Goal: Task Accomplishment & Management: Use online tool/utility

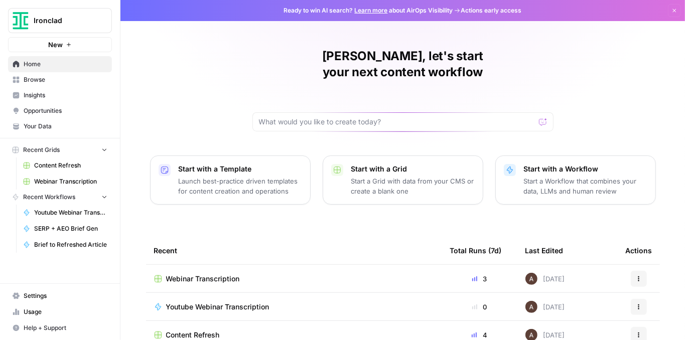
click at [54, 18] on span "Ironclad" at bounding box center [64, 21] width 61 height 10
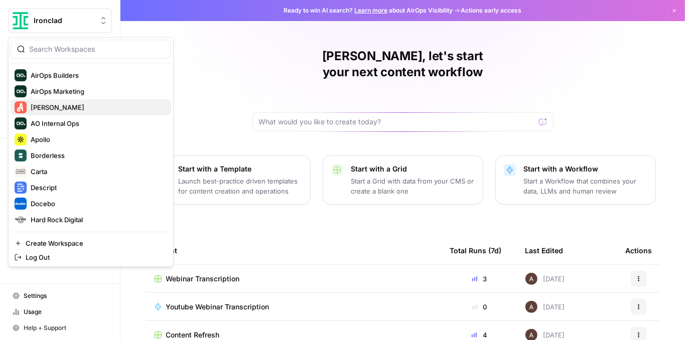
scroll to position [144, 0]
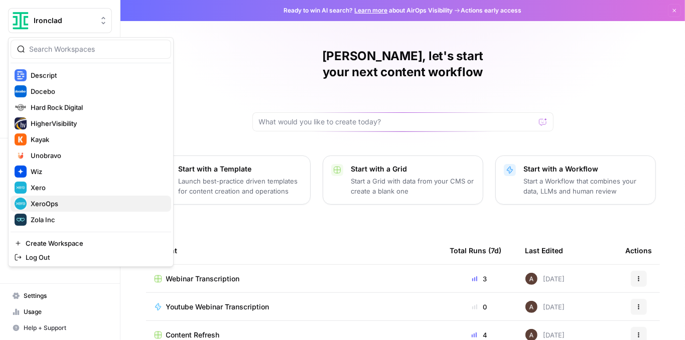
click at [54, 202] on span "XeroOps" at bounding box center [97, 204] width 132 height 10
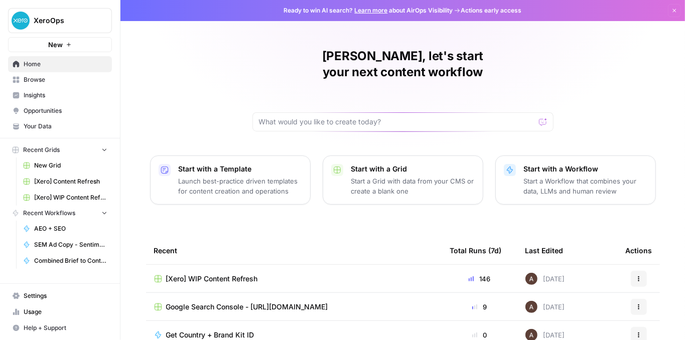
click at [220, 274] on span "[Xero] WIP Content Refresh" at bounding box center [212, 279] width 92 height 10
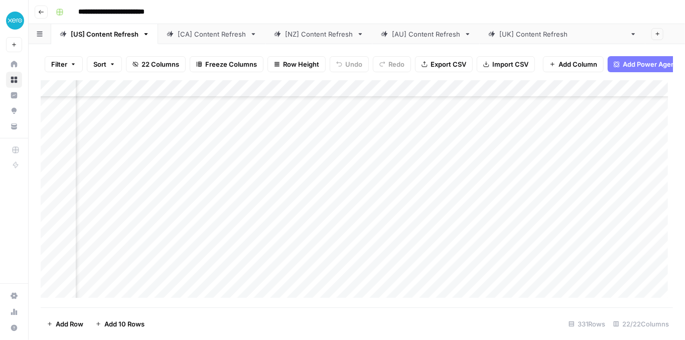
scroll to position [234, 572]
click at [187, 166] on div "Add Column" at bounding box center [357, 191] width 632 height 223
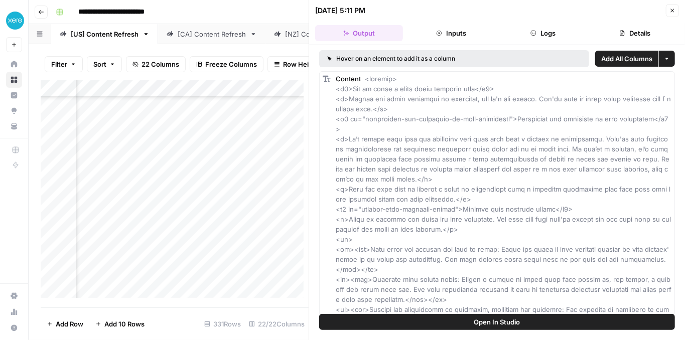
click at [545, 39] on button "Logs" at bounding box center [543, 33] width 88 height 16
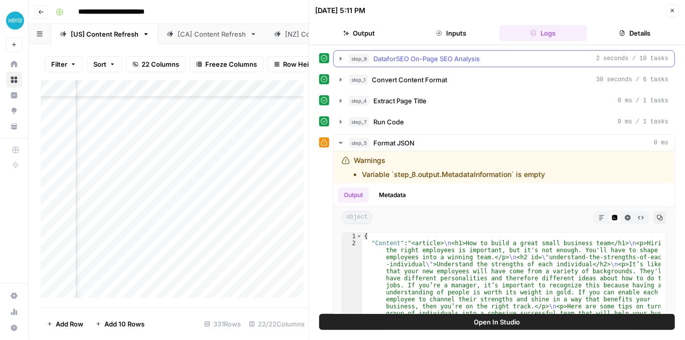
click at [338, 58] on icon "button" at bounding box center [340, 59] width 8 height 8
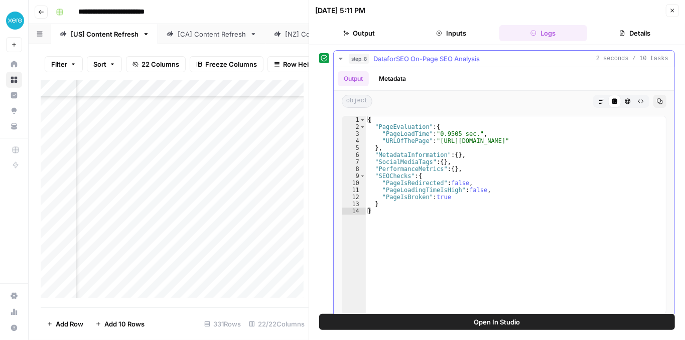
click at [338, 58] on icon "button" at bounding box center [340, 59] width 8 height 8
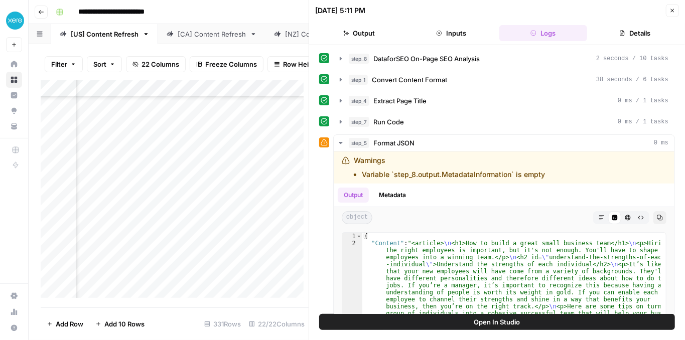
click at [669, 13] on button "Close" at bounding box center [671, 10] width 13 height 13
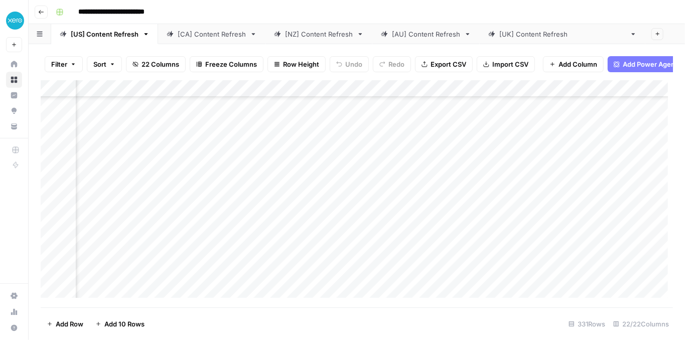
click at [186, 217] on div "Add Column" at bounding box center [357, 191] width 632 height 223
click at [317, 217] on div "Add Column" at bounding box center [357, 191] width 632 height 223
click at [478, 250] on div "Add Column" at bounding box center [357, 191] width 632 height 223
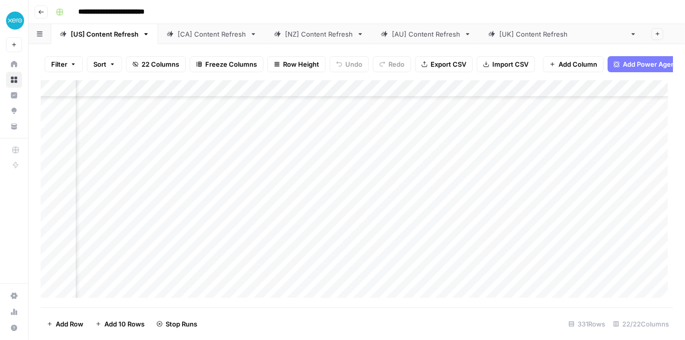
scroll to position [234, 473]
click at [476, 213] on div "Add Column" at bounding box center [357, 191] width 632 height 223
click at [527, 184] on div "Add Column" at bounding box center [357, 191] width 632 height 223
click at [287, 250] on div "Add Column" at bounding box center [357, 191] width 632 height 223
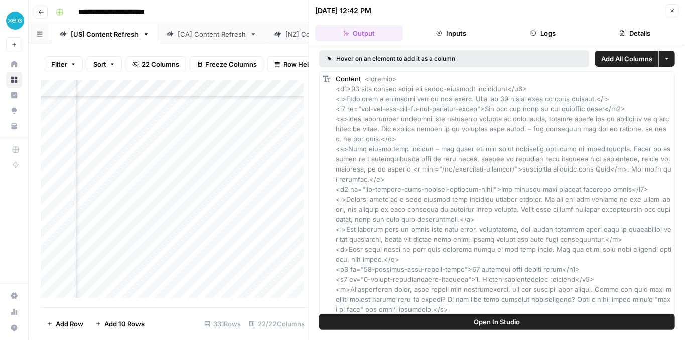
click at [503, 320] on span "Open In Studio" at bounding box center [497, 322] width 46 height 10
click at [674, 11] on icon "button" at bounding box center [672, 11] width 6 height 6
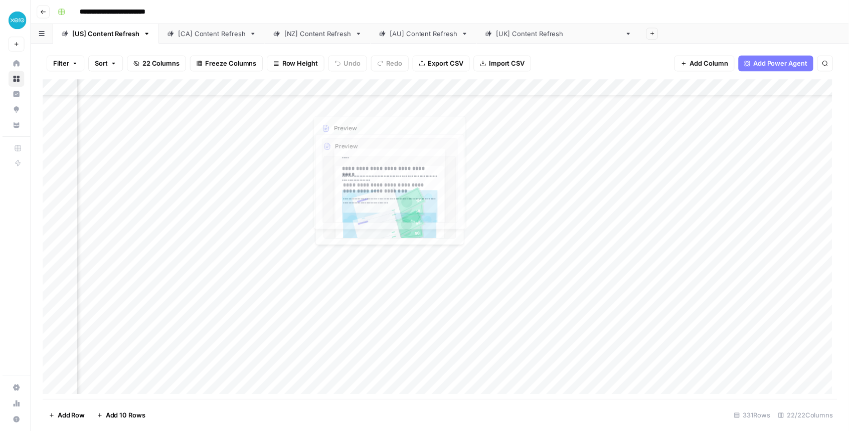
scroll to position [0, 473]
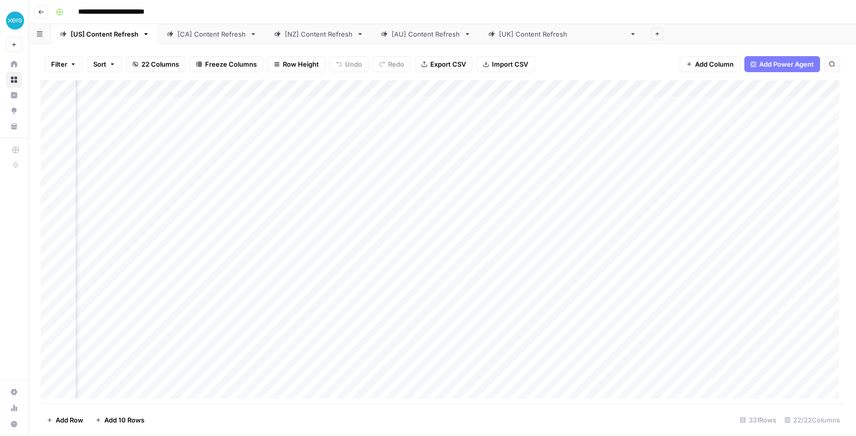
click at [517, 123] on div "Add Column" at bounding box center [442, 241] width 803 height 323
click at [287, 122] on div "Add Column" at bounding box center [442, 241] width 803 height 323
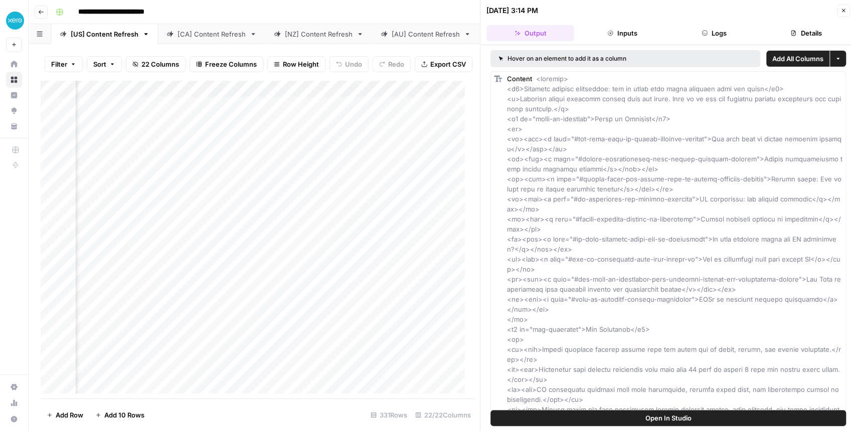
click at [684, 36] on button "Logs" at bounding box center [714, 33] width 88 height 16
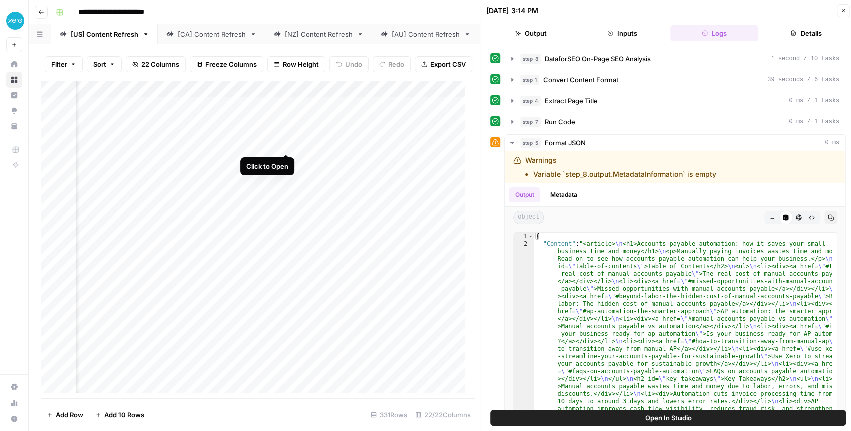
click at [284, 142] on div "Add Column" at bounding box center [255, 239] width 429 height 318
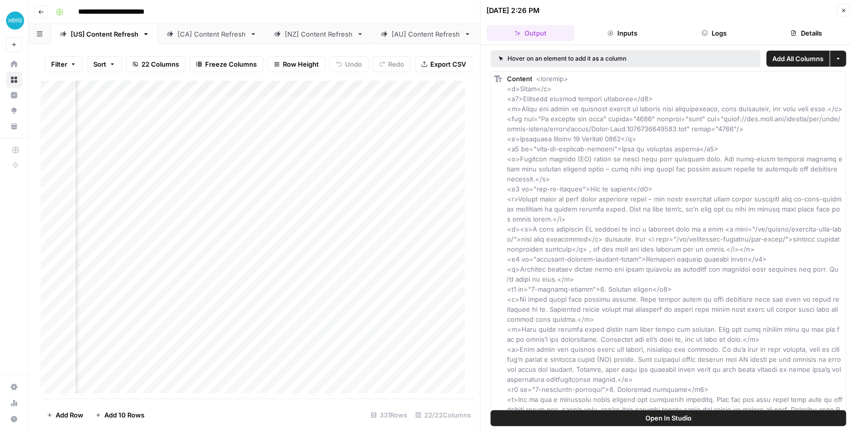
click at [684, 33] on button "Logs" at bounding box center [714, 33] width 88 height 16
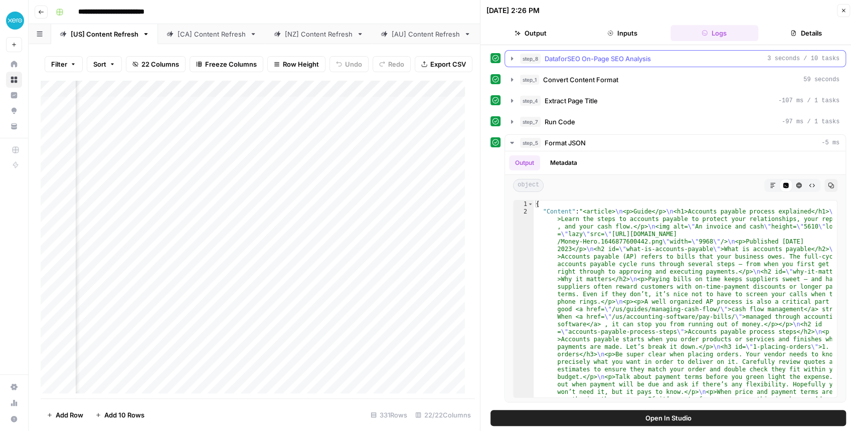
click at [516, 61] on button "step_8 DataforSEO On-Page SEO Analysis 3 seconds / 10 tasks" at bounding box center [675, 59] width 340 height 16
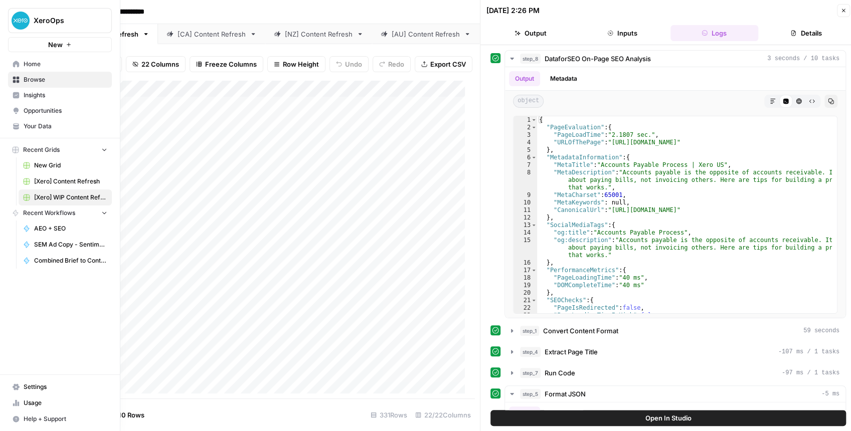
click at [47, 26] on button "XeroOps" at bounding box center [60, 20] width 104 height 25
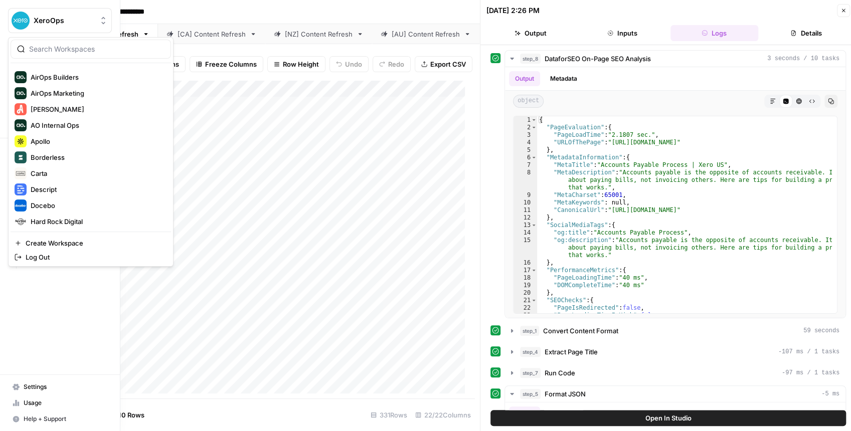
scroll to position [144, 0]
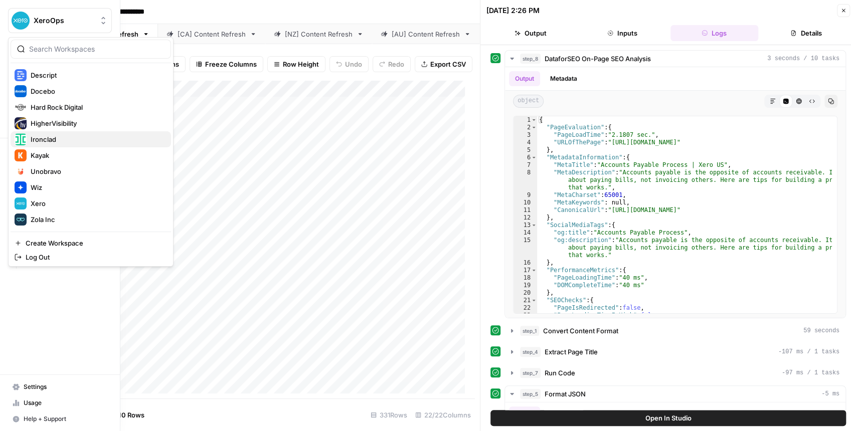
click at [65, 138] on span "Ironclad" at bounding box center [97, 139] width 132 height 10
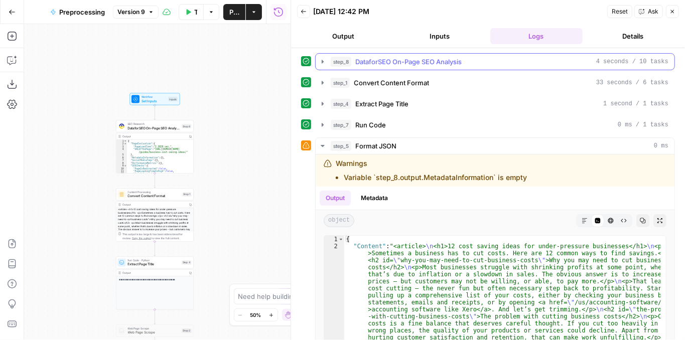
click at [321, 60] on icon "button" at bounding box center [322, 62] width 2 height 4
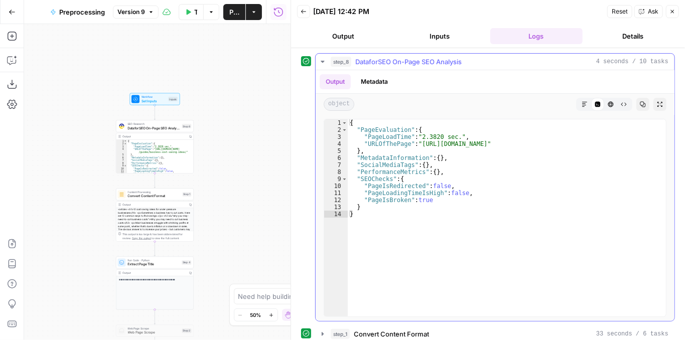
click at [321, 61] on icon "button" at bounding box center [322, 62] width 4 height 2
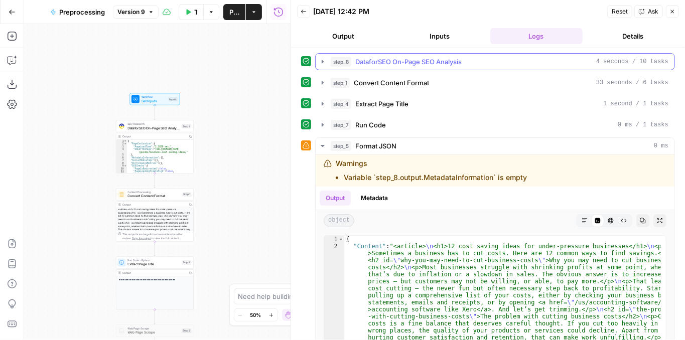
click at [318, 61] on icon "button" at bounding box center [322, 62] width 8 height 8
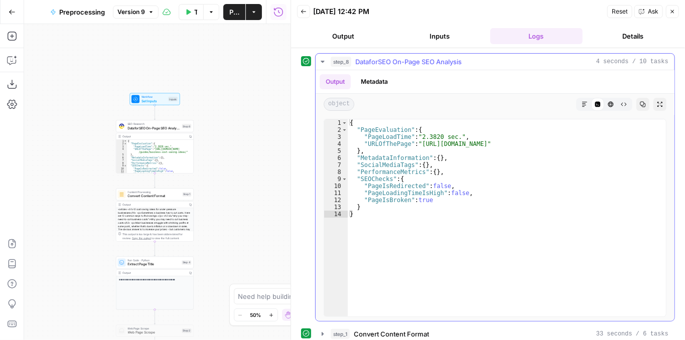
click at [320, 61] on icon "button" at bounding box center [322, 62] width 8 height 8
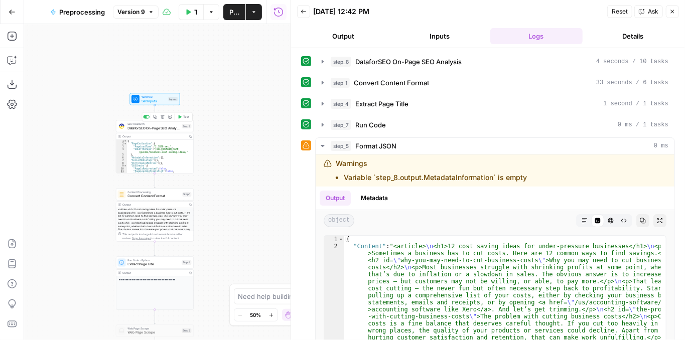
click at [142, 130] on span "DataforSEO On-Page SEO Analysis" at bounding box center [154, 127] width 52 height 5
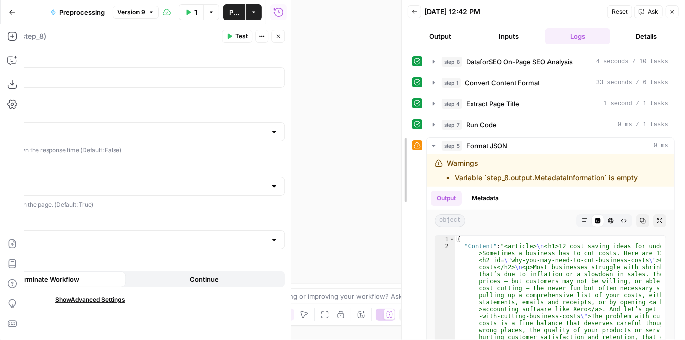
drag, startPoint x: 294, startPoint y: 134, endPoint x: 466, endPoint y: 137, distance: 172.0
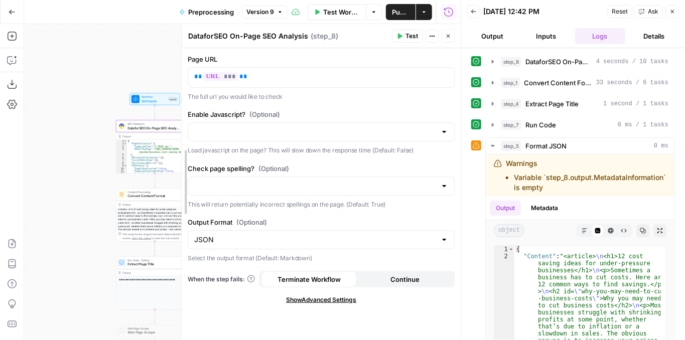
drag, startPoint x: 60, startPoint y: 157, endPoint x: 182, endPoint y: 154, distance: 121.9
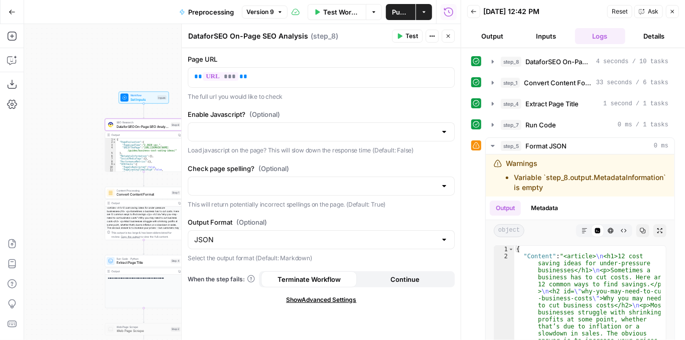
drag, startPoint x: 78, startPoint y: 177, endPoint x: 67, endPoint y: 175, distance: 11.1
click at [67, 175] on div "**********" at bounding box center [242, 182] width 436 height 316
click at [444, 131] on div at bounding box center [444, 132] width 8 height 10
click at [267, 157] on span "true" at bounding box center [319, 156] width 246 height 10
type input "true"
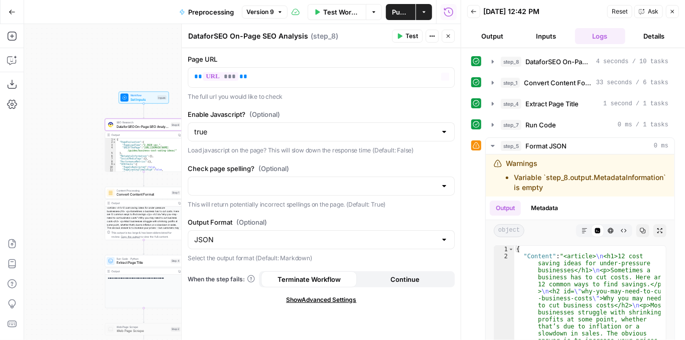
click at [406, 34] on button "Test" at bounding box center [407, 36] width 31 height 13
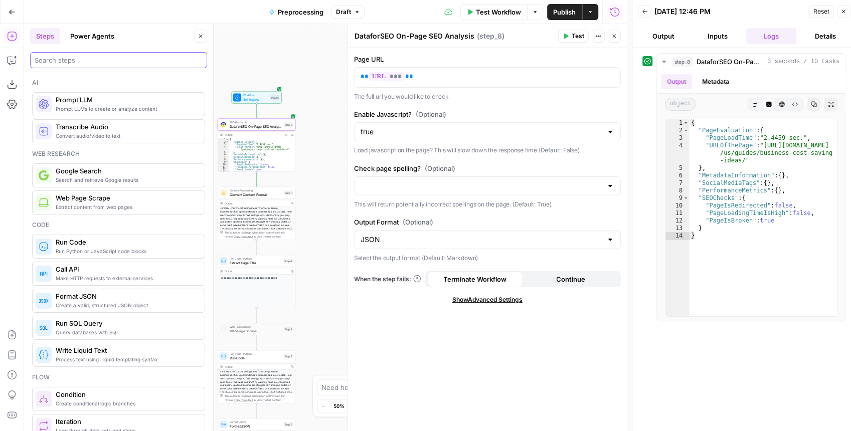
click at [105, 62] on input "search" at bounding box center [119, 60] width 168 height 10
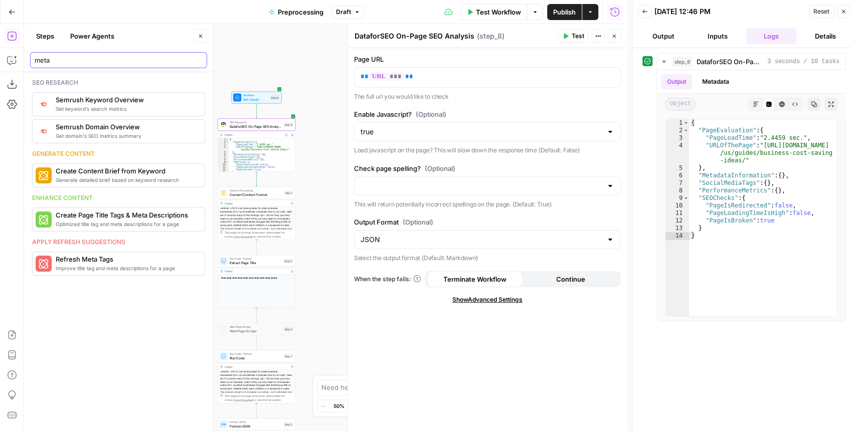
type input "meta"
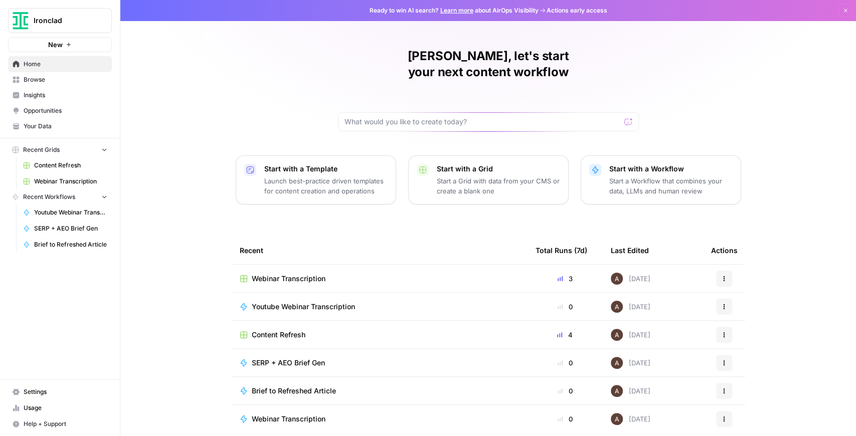
click at [72, 163] on span "Content Refresh" at bounding box center [70, 165] width 73 height 9
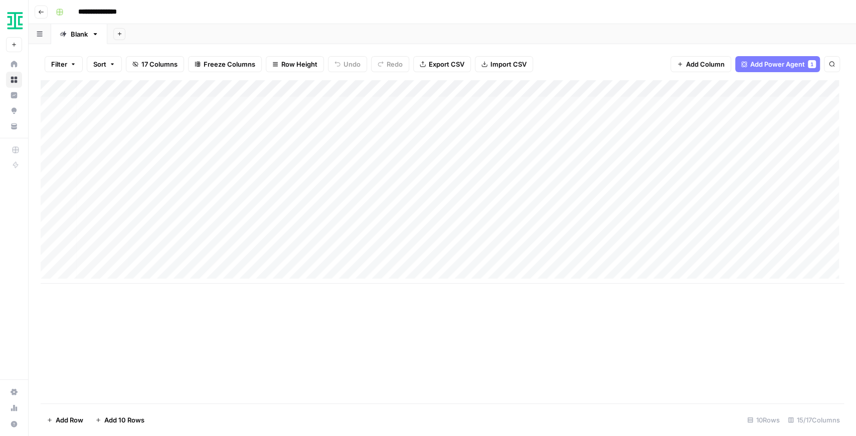
scroll to position [0, 194]
click at [356, 90] on div "Add Column" at bounding box center [442, 182] width 803 height 204
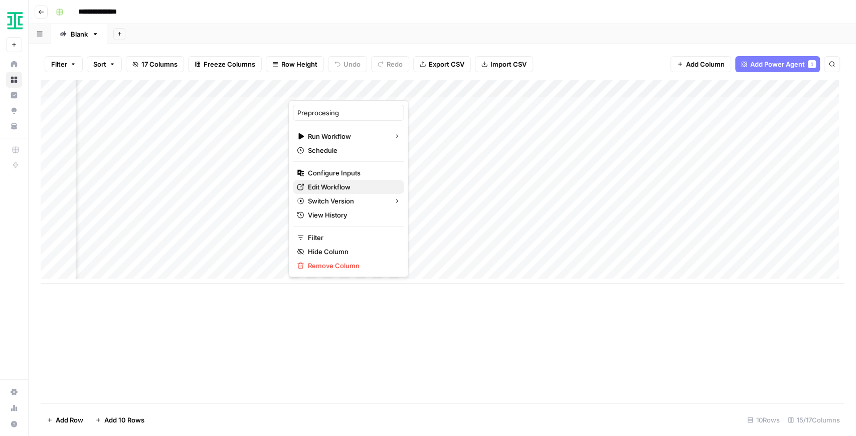
click at [341, 185] on span "Edit Workflow" at bounding box center [352, 187] width 88 height 10
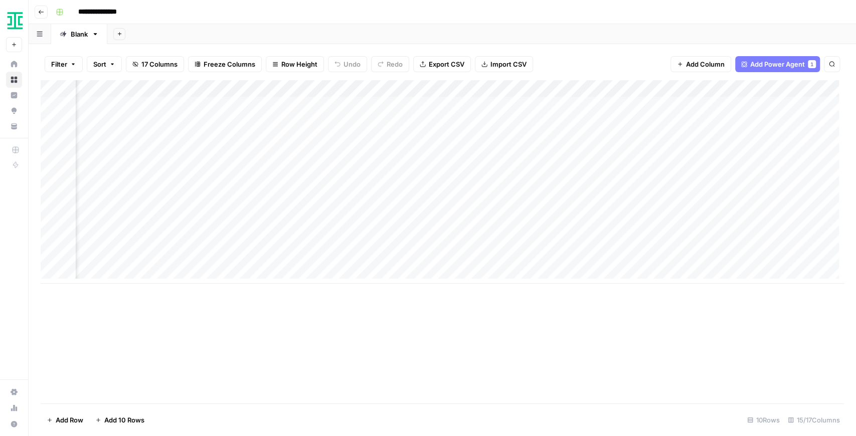
scroll to position [0, 146]
click at [417, 242] on div "Add Column" at bounding box center [442, 182] width 803 height 204
click at [316, 243] on div "Add Column" at bounding box center [442, 182] width 803 height 204
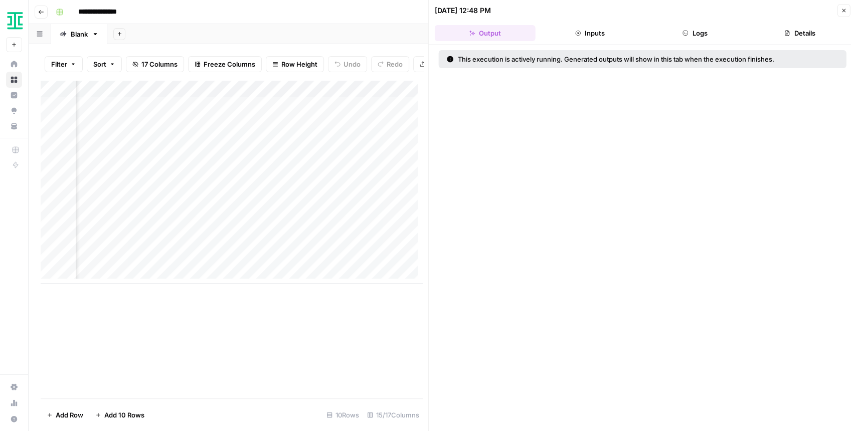
click at [710, 37] on button "Logs" at bounding box center [694, 33] width 101 height 16
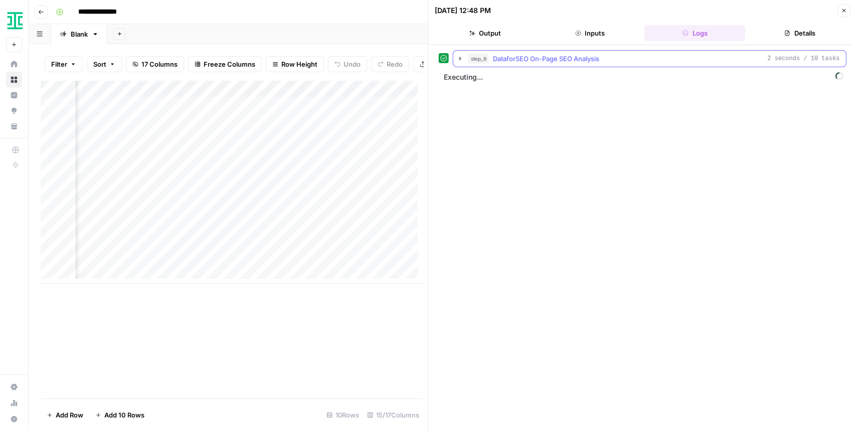
click at [460, 57] on icon "button" at bounding box center [460, 59] width 8 height 8
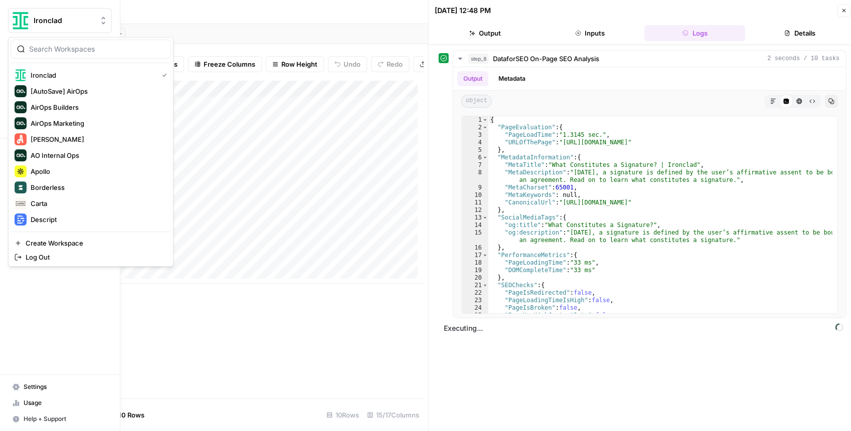
click at [62, 24] on span "Ironclad" at bounding box center [64, 21] width 61 height 10
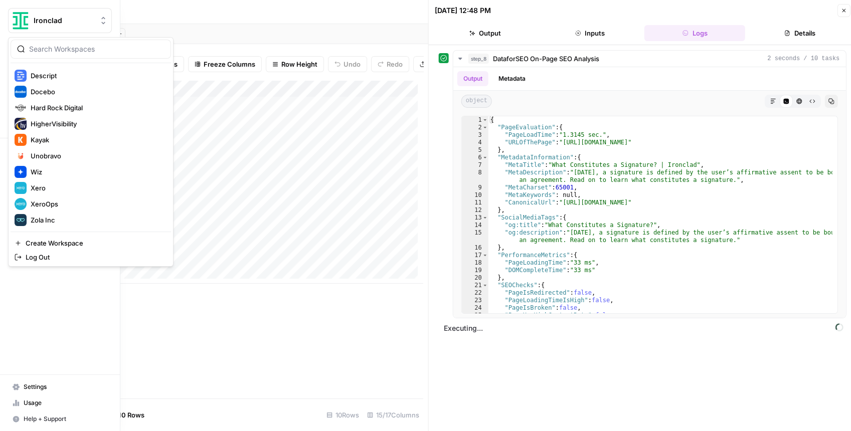
scroll to position [144, 0]
click at [89, 200] on span "XeroOps" at bounding box center [97, 204] width 132 height 10
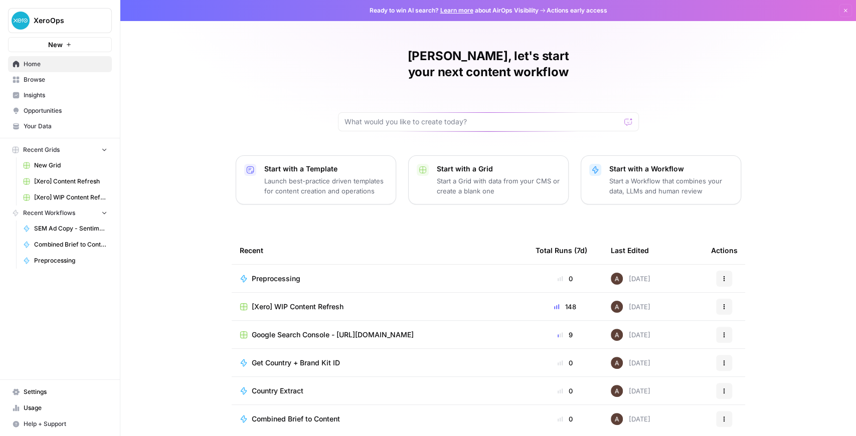
click at [76, 195] on span "[Xero] WIP Content Refresh" at bounding box center [70, 197] width 73 height 9
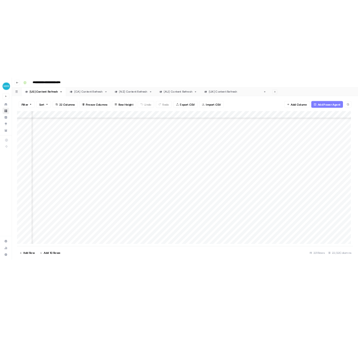
scroll to position [133, 464]
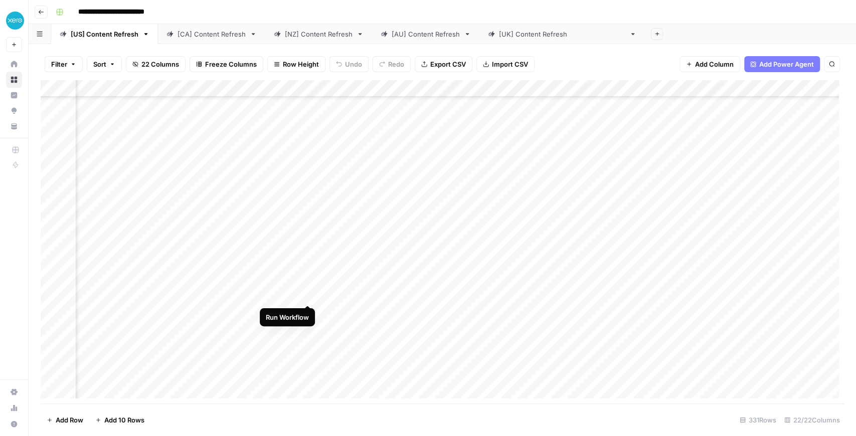
click at [309, 292] on div "Add Column" at bounding box center [442, 241] width 803 height 323
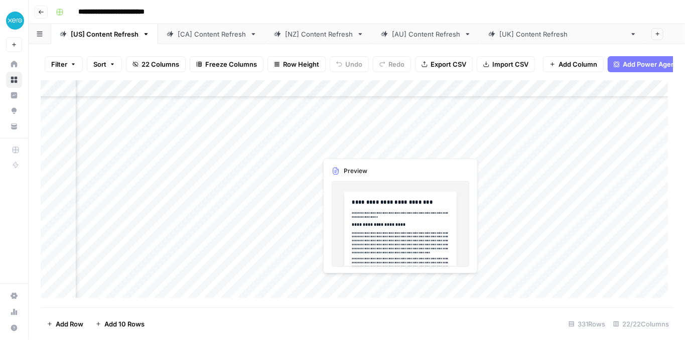
scroll to position [267, 464]
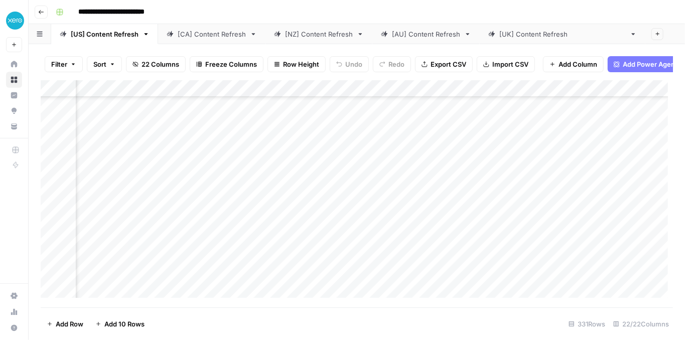
click at [293, 168] on div "Add Column" at bounding box center [357, 191] width 632 height 223
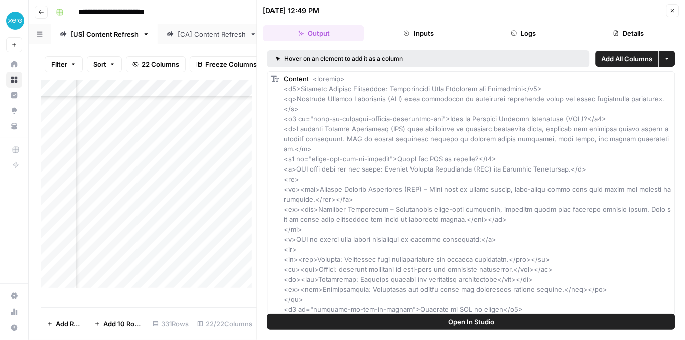
click at [499, 320] on button "Open In Studio" at bounding box center [471, 322] width 408 height 16
click at [669, 13] on icon "button" at bounding box center [672, 11] width 6 height 6
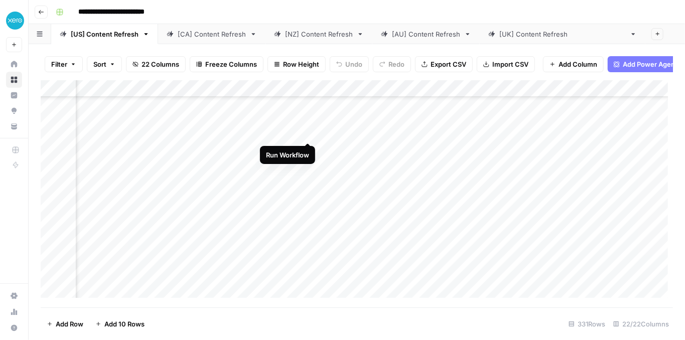
scroll to position [167, 464]
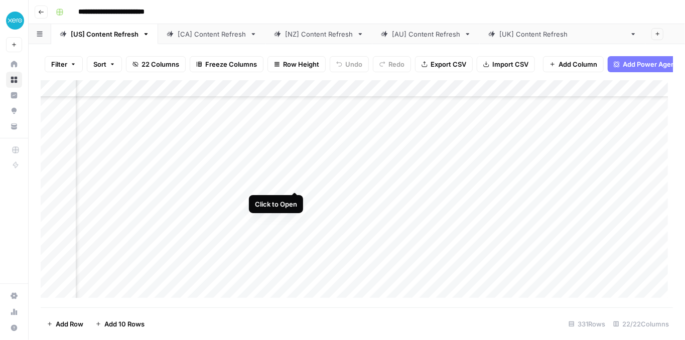
click at [292, 182] on div "Add Column" at bounding box center [357, 191] width 632 height 223
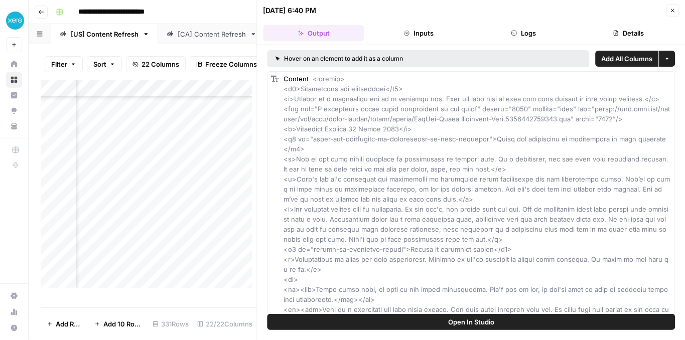
click at [515, 37] on button "Logs" at bounding box center [523, 33] width 101 height 16
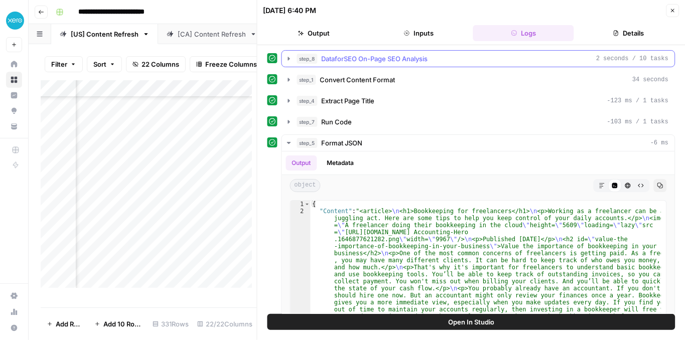
click at [289, 58] on icon "button" at bounding box center [289, 59] width 8 height 8
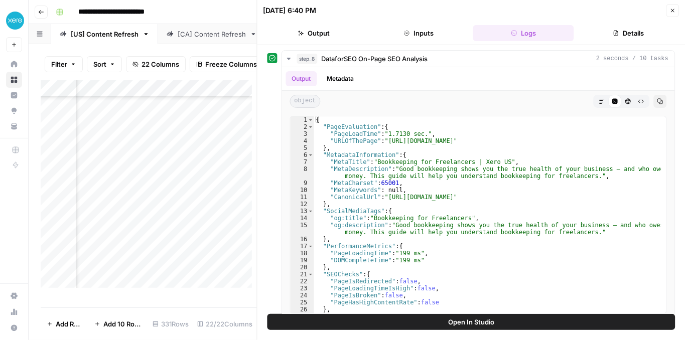
click at [672, 10] on icon "button" at bounding box center [672, 11] width 4 height 4
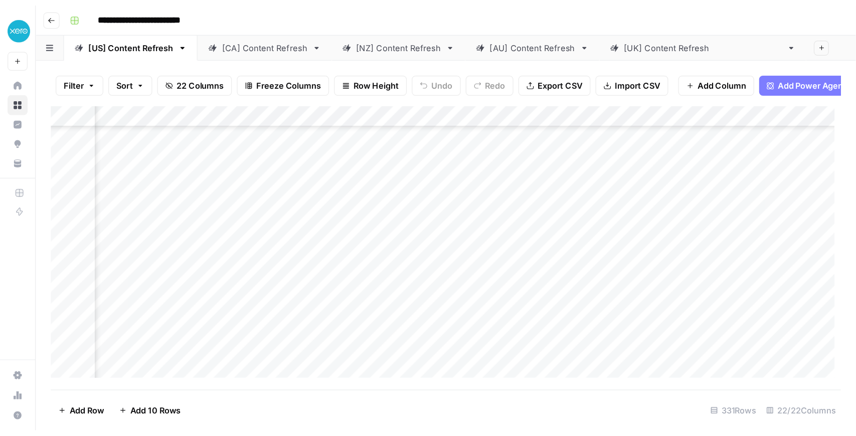
scroll to position [0, 464]
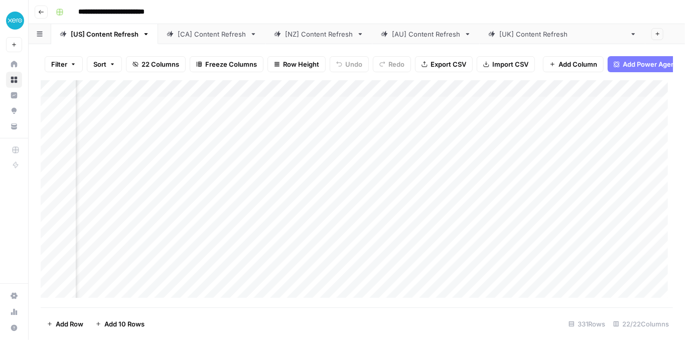
click at [291, 144] on div "Add Column" at bounding box center [357, 191] width 632 height 223
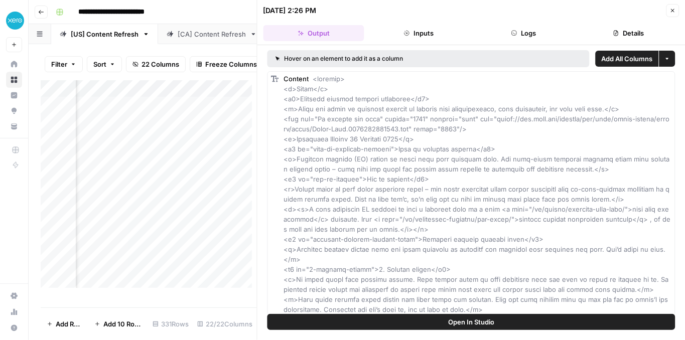
click at [380, 322] on button "Open In Studio" at bounding box center [471, 322] width 408 height 16
click at [673, 12] on icon "button" at bounding box center [672, 11] width 4 height 4
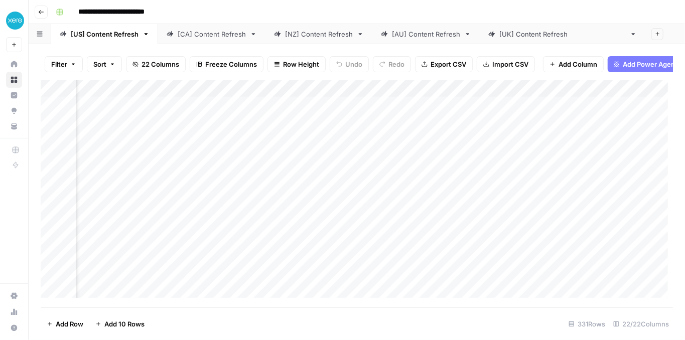
click at [529, 146] on div "Add Column" at bounding box center [357, 191] width 632 height 223
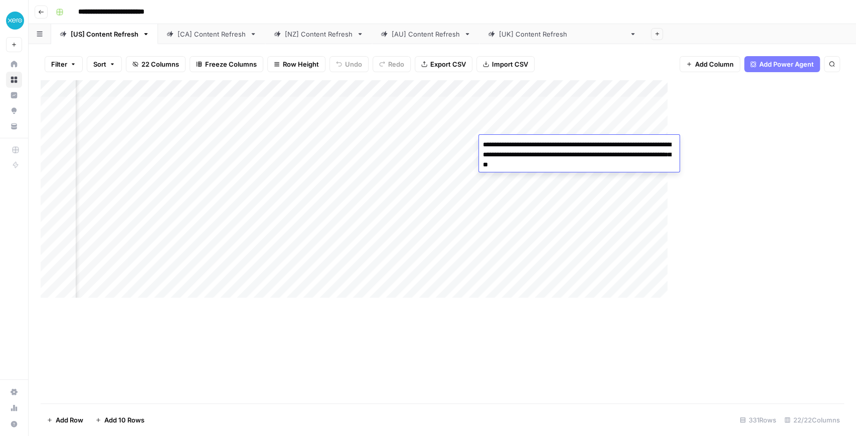
scroll to position [0, 464]
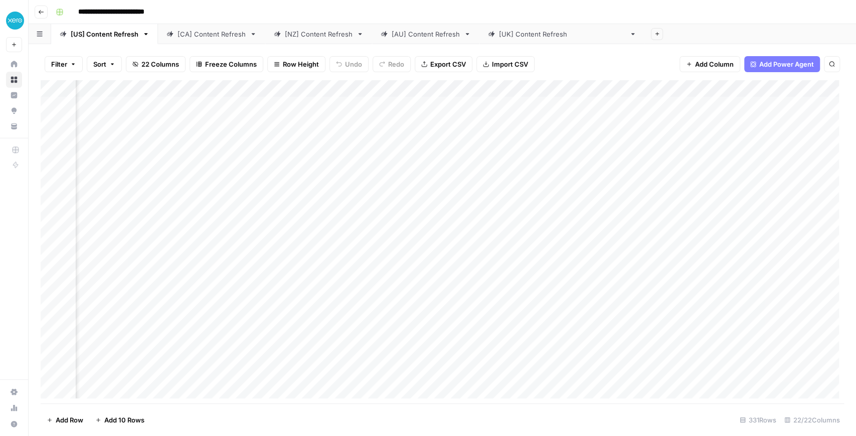
click at [547, 119] on div "Add Column" at bounding box center [442, 241] width 803 height 323
click at [307, 260] on div "Add Column" at bounding box center [442, 241] width 803 height 323
click at [309, 262] on div "Add Column" at bounding box center [442, 241] width 803 height 323
click at [307, 262] on div "Add Column" at bounding box center [442, 241] width 803 height 323
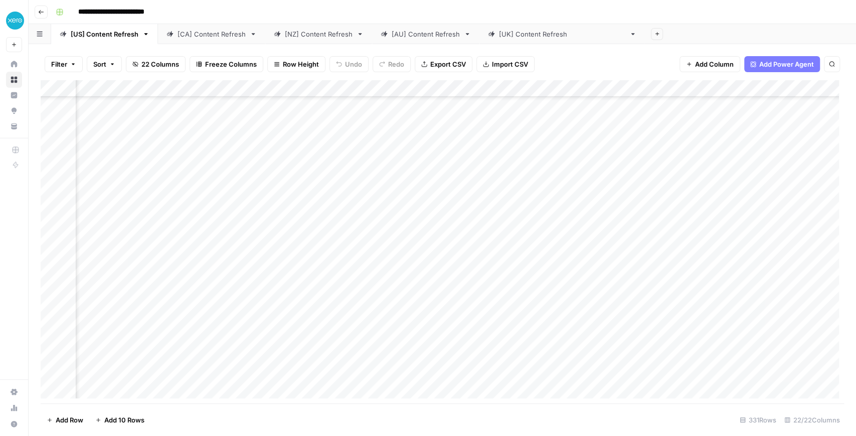
click at [562, 261] on div "Add Column" at bounding box center [442, 241] width 803 height 323
click at [567, 262] on div "Add Column" at bounding box center [442, 241] width 803 height 323
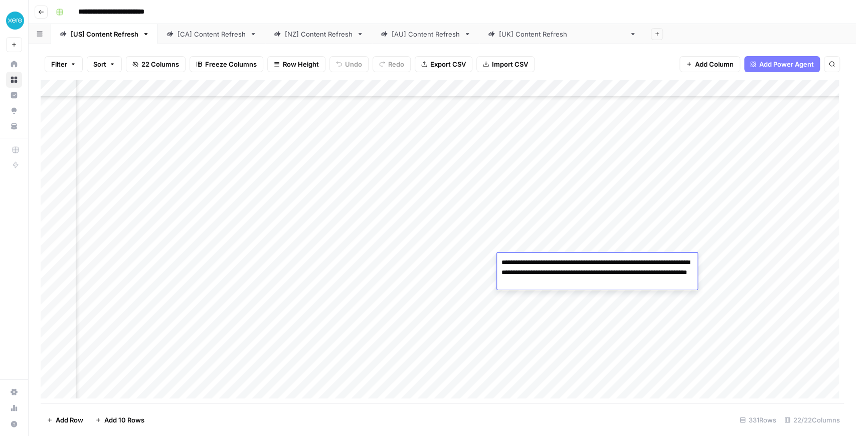
click at [529, 301] on div "Add Column" at bounding box center [442, 241] width 803 height 323
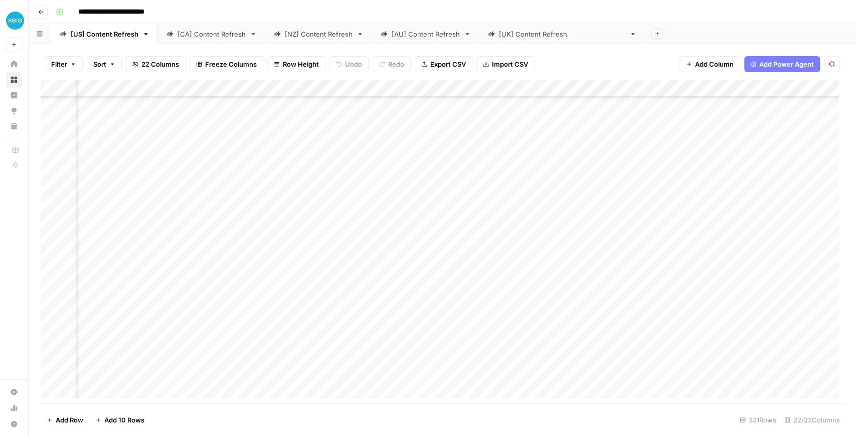
scroll to position [167, 426]
click at [349, 230] on div "Add Column" at bounding box center [442, 241] width 803 height 323
click at [440, 314] on div "Add Column" at bounding box center [442, 241] width 803 height 323
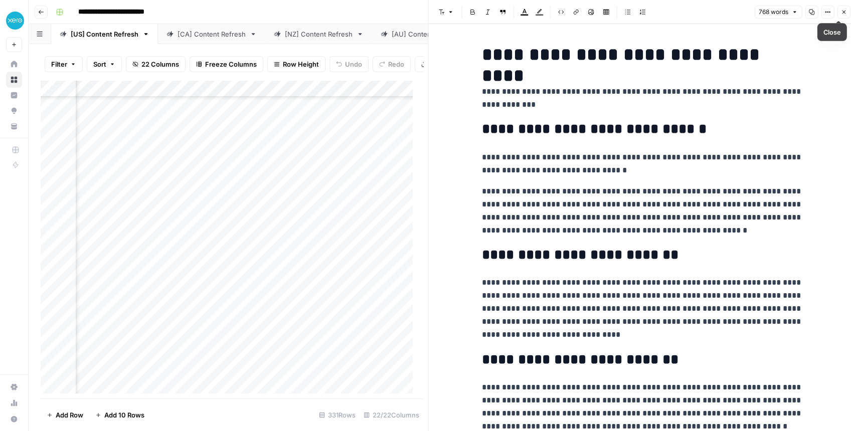
click at [839, 8] on button "Close" at bounding box center [843, 12] width 13 height 13
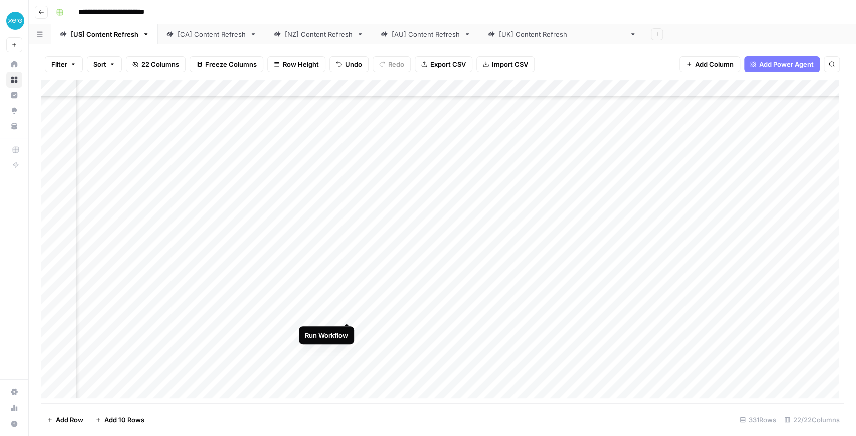
click at [346, 313] on div "Add Column" at bounding box center [442, 241] width 803 height 323
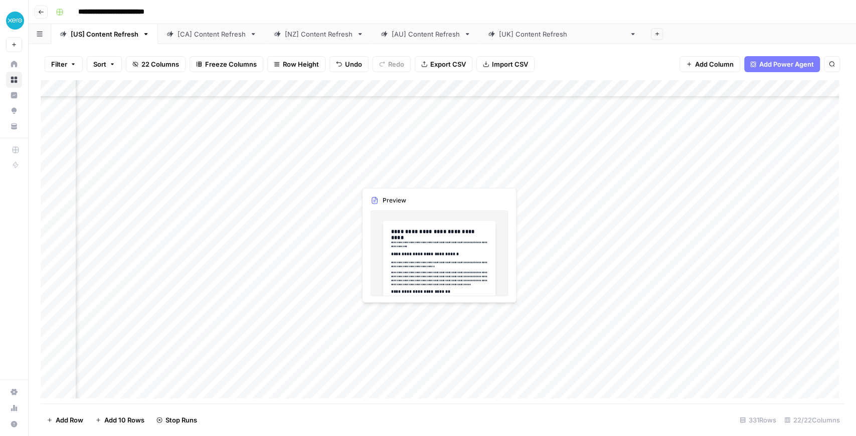
click at [584, 279] on div "Add Column" at bounding box center [442, 241] width 803 height 323
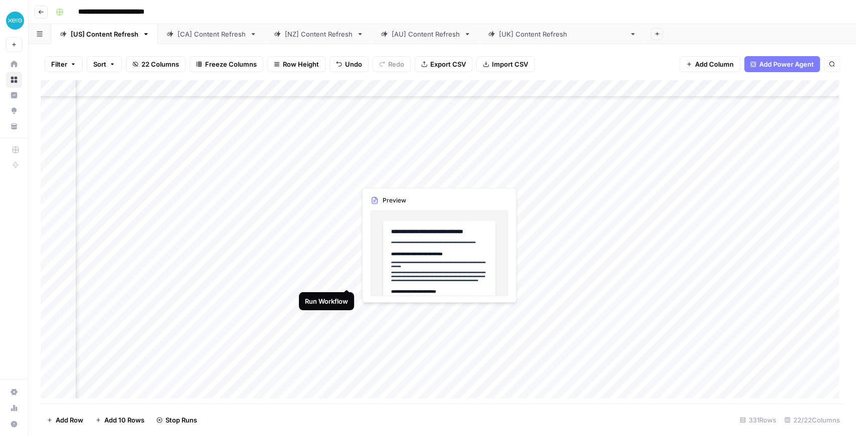
click at [343, 278] on div "Add Column" at bounding box center [442, 241] width 803 height 323
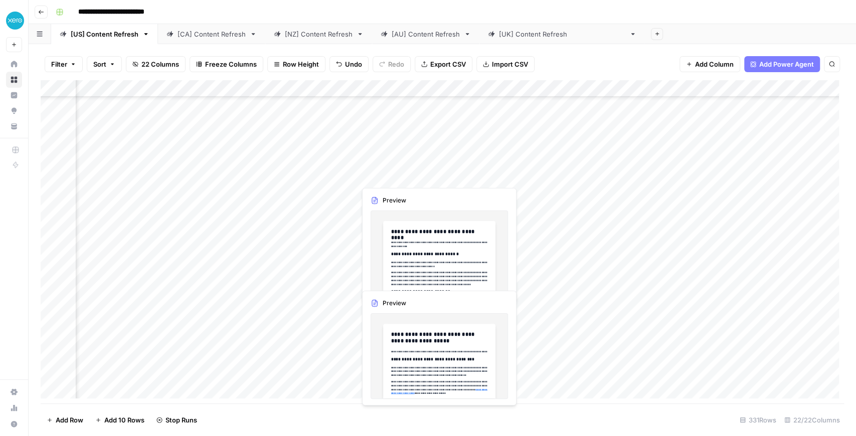
click at [593, 287] on div "Add Column" at bounding box center [442, 241] width 803 height 323
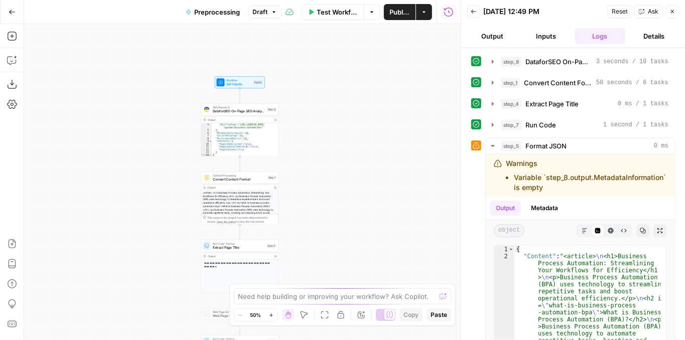
scroll to position [15, 0]
click at [12, 65] on button "Copilot" at bounding box center [12, 60] width 16 height 16
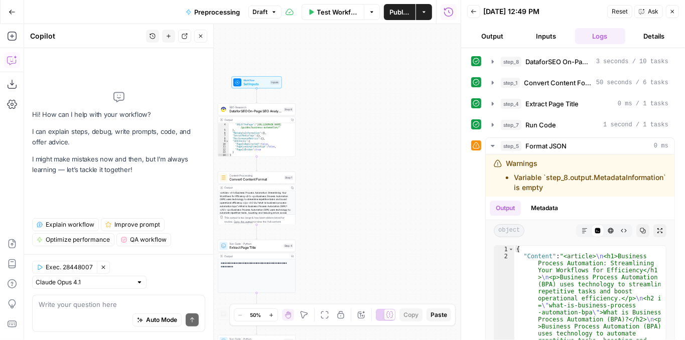
click at [54, 314] on div "Auto Mode Send" at bounding box center [119, 320] width 160 height 22
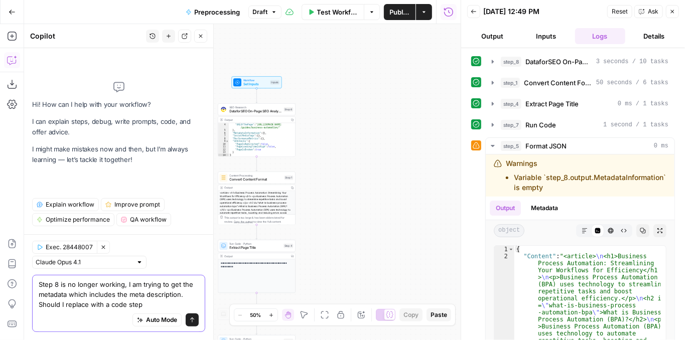
type textarea "Step 8 is no longer working, I am trying to get the metadata which includes the…"
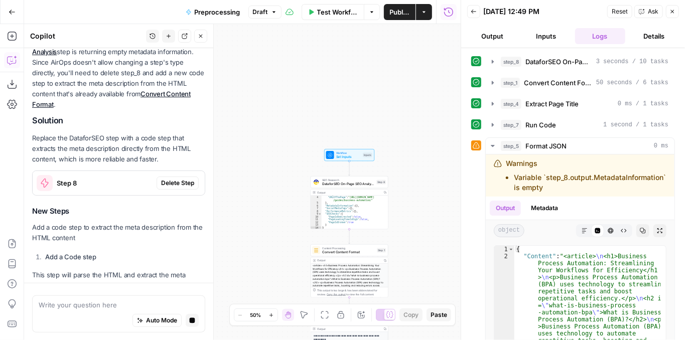
scroll to position [96, 0]
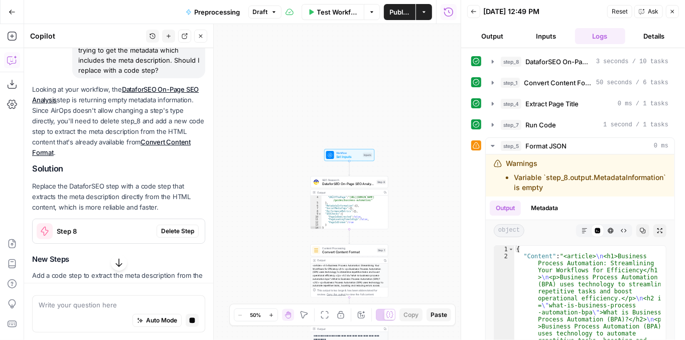
drag, startPoint x: 114, startPoint y: 110, endPoint x: 107, endPoint y: 131, distance: 21.6
click at [107, 131] on p "Looking at your workflow, the DataforSEO On-Page SEO Analysis step is returning…" at bounding box center [118, 121] width 173 height 74
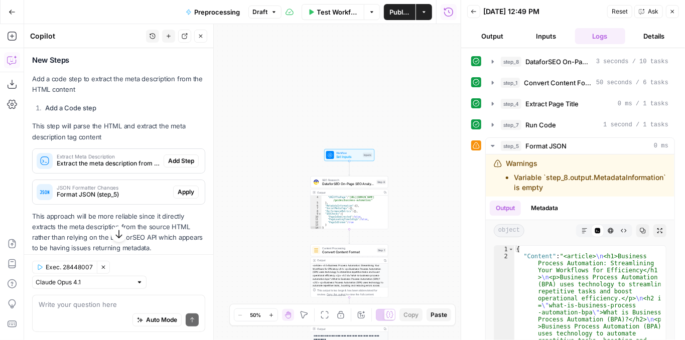
scroll to position [317, 0]
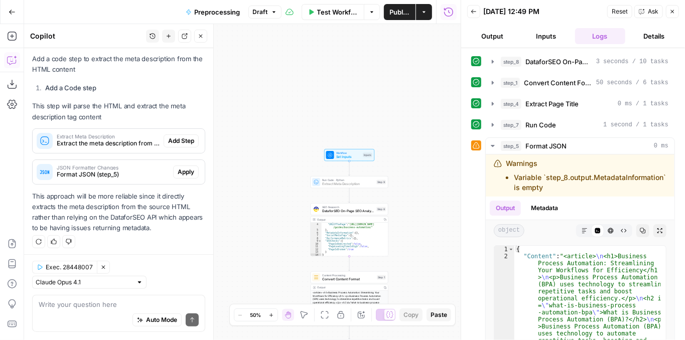
click at [179, 140] on span "Add Step" at bounding box center [181, 140] width 26 height 9
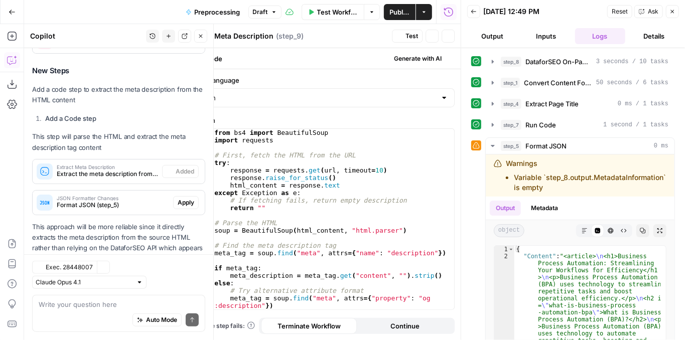
scroll to position [333, 0]
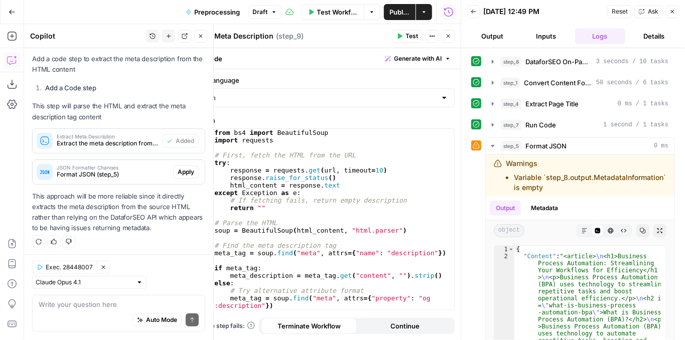
click at [402, 35] on icon "button" at bounding box center [399, 36] width 6 height 6
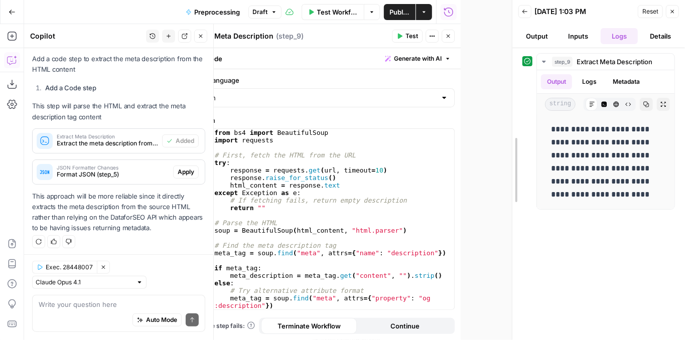
drag, startPoint x: 459, startPoint y: 78, endPoint x: 509, endPoint y: 79, distance: 50.7
click at [509, 79] on div at bounding box center [512, 170] width 10 height 340
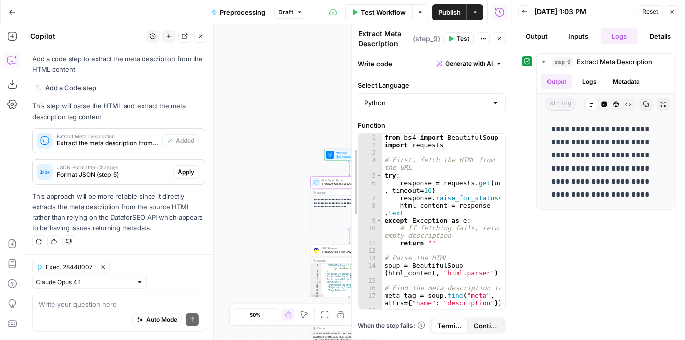
drag, startPoint x: 232, startPoint y: 120, endPoint x: 399, endPoint y: 127, distance: 167.6
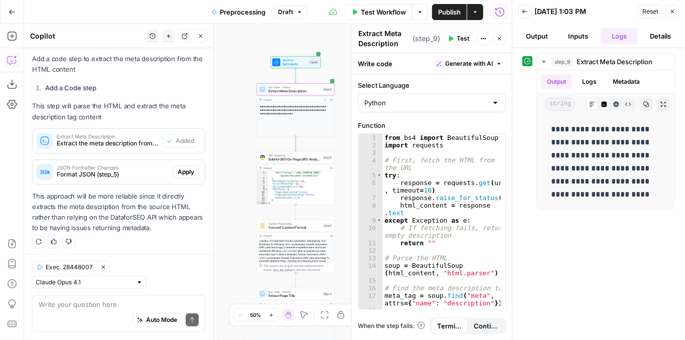
drag, startPoint x: 297, startPoint y: 131, endPoint x: 252, endPoint y: 42, distance: 99.8
click at [253, 46] on div "**********" at bounding box center [267, 182] width 487 height 316
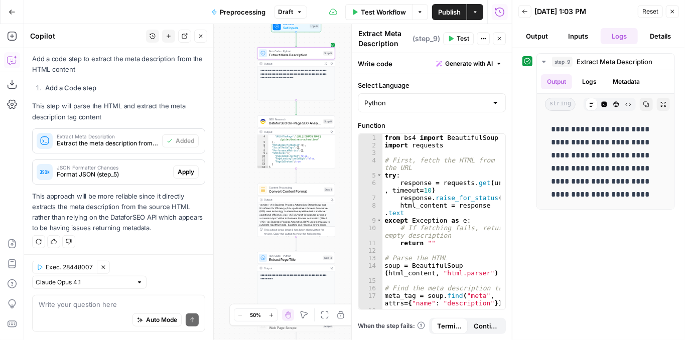
drag, startPoint x: 243, startPoint y: 117, endPoint x: 236, endPoint y: 44, distance: 74.0
click at [236, 44] on div "**********" at bounding box center [267, 182] width 487 height 316
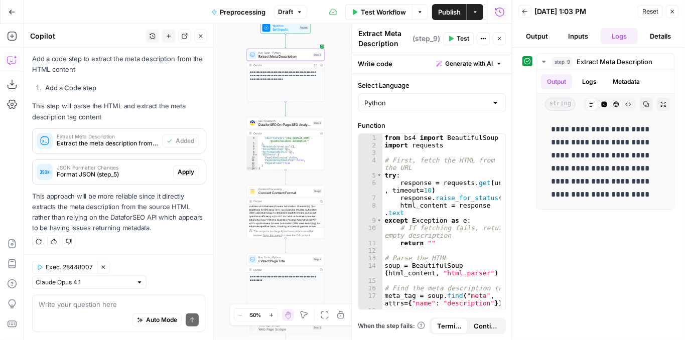
drag, startPoint x: 335, startPoint y: 113, endPoint x: 332, endPoint y: 154, distance: 41.7
click at [332, 154] on div "**********" at bounding box center [267, 182] width 487 height 316
click at [291, 195] on span "Convert Content Format" at bounding box center [284, 193] width 53 height 5
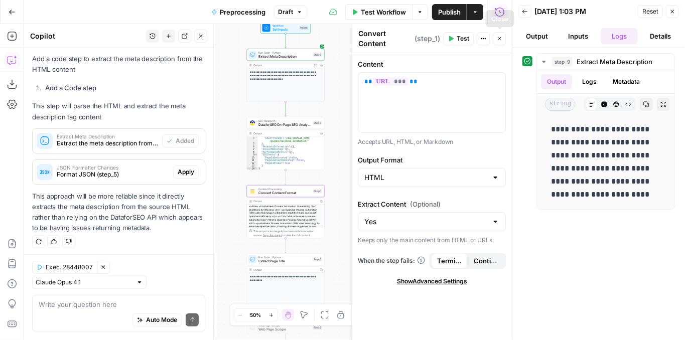
click at [504, 41] on button "Close" at bounding box center [498, 38] width 13 height 13
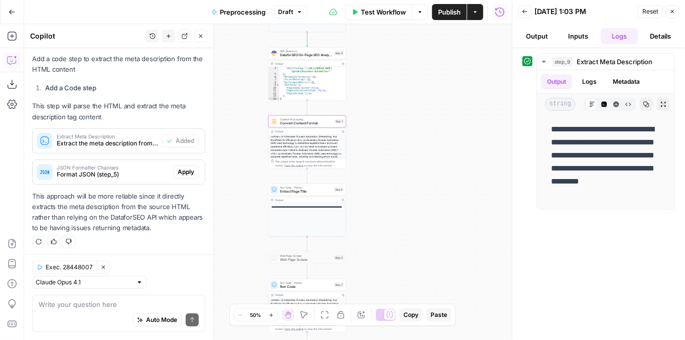
drag, startPoint x: 350, startPoint y: 180, endPoint x: 372, endPoint y: 103, distance: 79.5
click at [372, 103] on div "**********" at bounding box center [267, 182] width 487 height 316
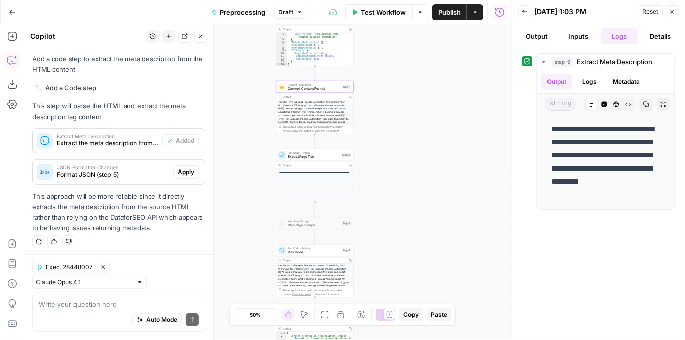
drag, startPoint x: 368, startPoint y: 164, endPoint x: 387, endPoint y: 107, distance: 60.3
click at [387, 107] on div "**********" at bounding box center [267, 182] width 487 height 316
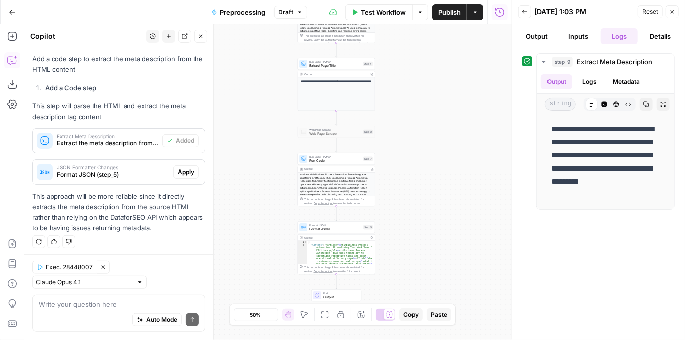
drag, startPoint x: 390, startPoint y: 162, endPoint x: 395, endPoint y: 115, distance: 47.5
click at [395, 116] on div "**********" at bounding box center [267, 182] width 487 height 316
click at [336, 162] on div "Run Code · Python Run Code Step 7 Copy step Delete step Add Note Test" at bounding box center [336, 157] width 78 height 12
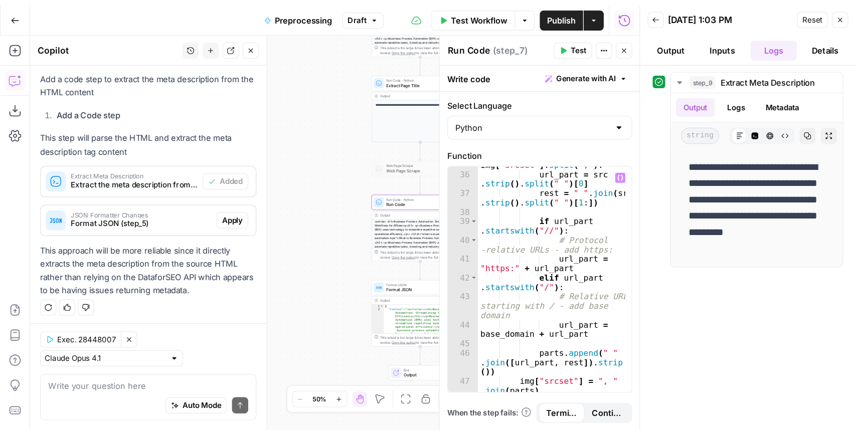
scroll to position [461, 0]
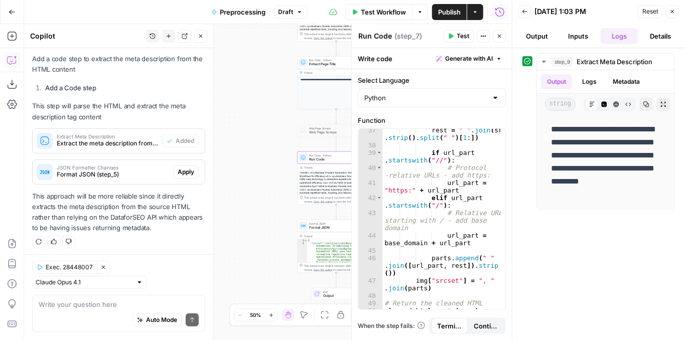
click at [500, 36] on icon "button" at bounding box center [499, 36] width 6 height 6
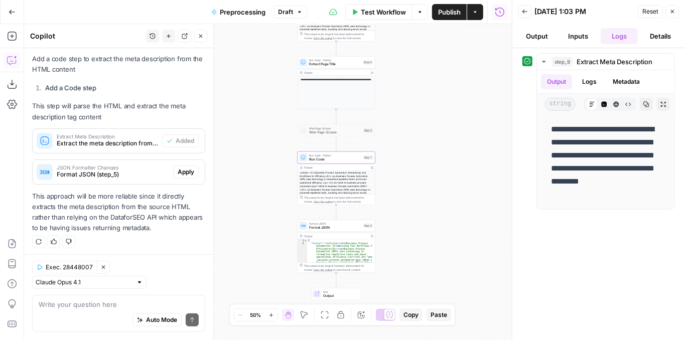
click at [325, 228] on span "Format JSON" at bounding box center [335, 227] width 52 height 5
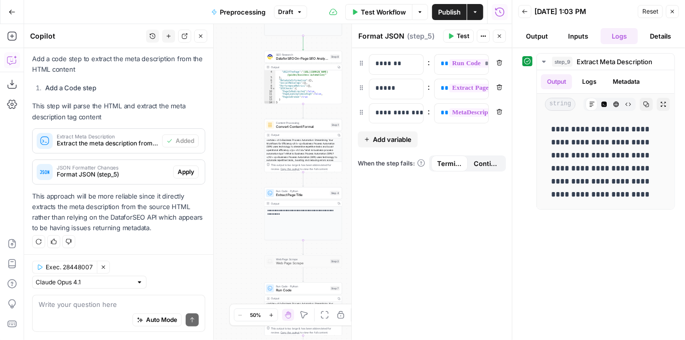
drag, startPoint x: 293, startPoint y: 93, endPoint x: 260, endPoint y: 224, distance: 135.0
click at [260, 224] on div "**********" at bounding box center [267, 182] width 487 height 316
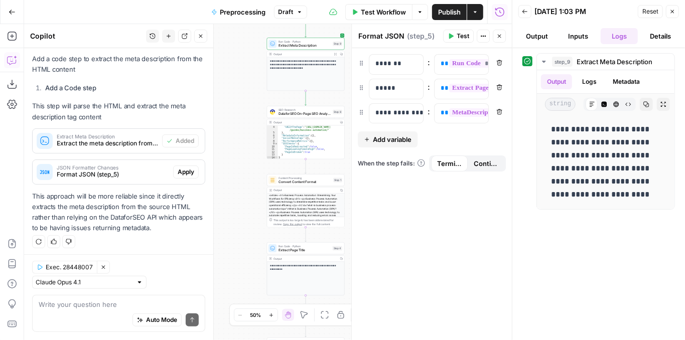
drag, startPoint x: 248, startPoint y: 105, endPoint x: 259, endPoint y: 168, distance: 64.7
click at [247, 178] on div "**********" at bounding box center [267, 182] width 487 height 316
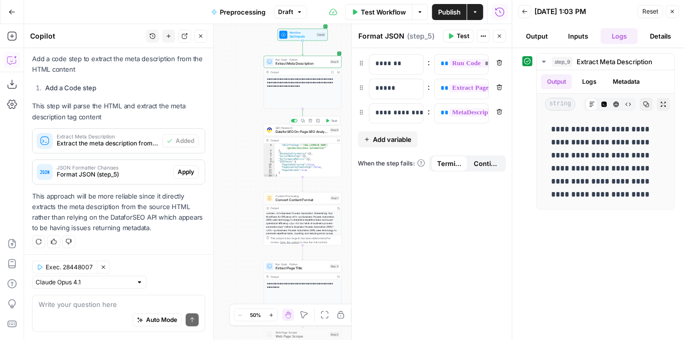
click at [294, 121] on div at bounding box center [295, 120] width 3 height 3
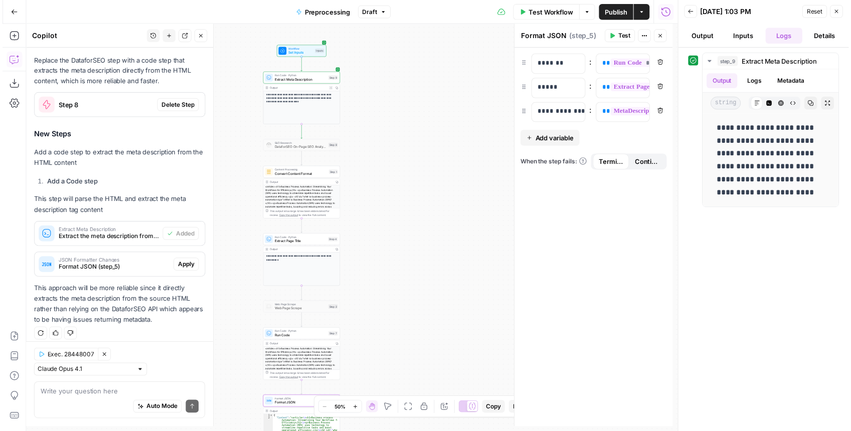
scroll to position [243, 0]
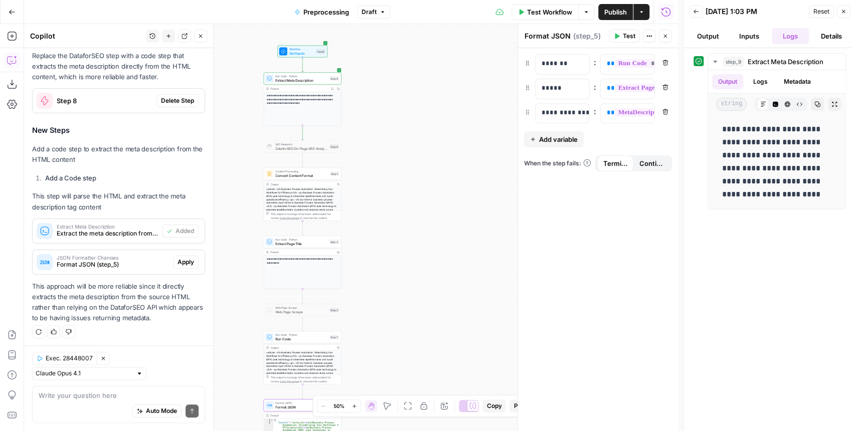
click at [310, 82] on span "Extract Meta Description" at bounding box center [301, 80] width 52 height 5
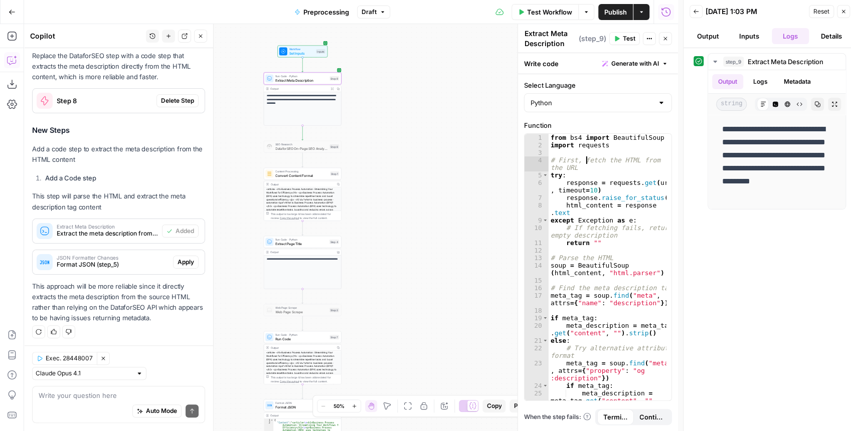
click at [587, 156] on div "from bs4 import BeautifulSoup import requests # First, fetch the HTML from the …" at bounding box center [608, 283] width 118 height 298
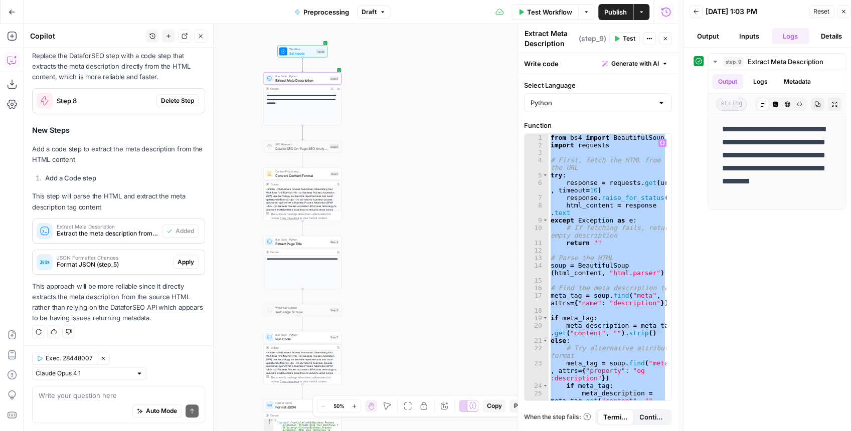
paste textarea
type textarea "**********"
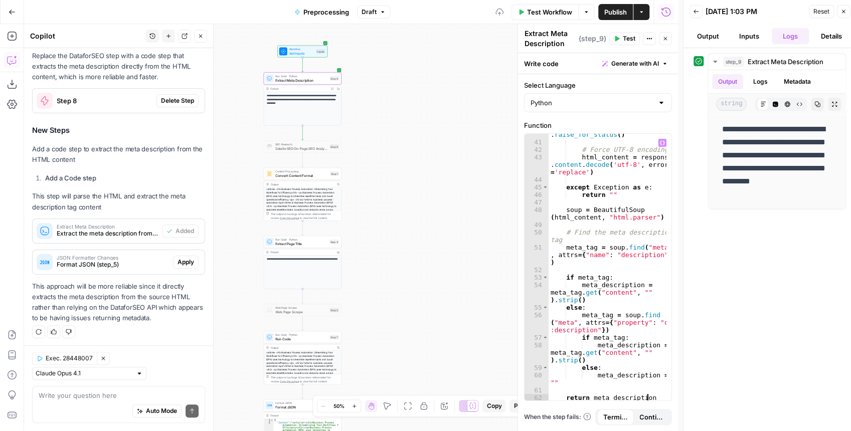
click at [628, 40] on span "Test" at bounding box center [629, 38] width 13 height 9
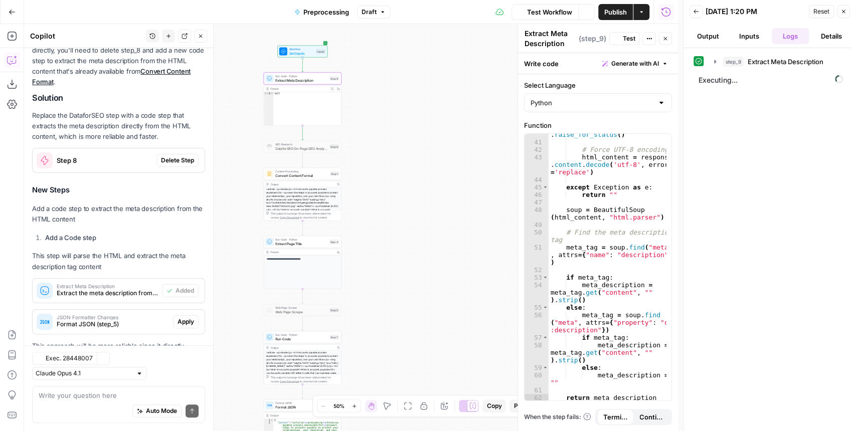
scroll to position [243, 0]
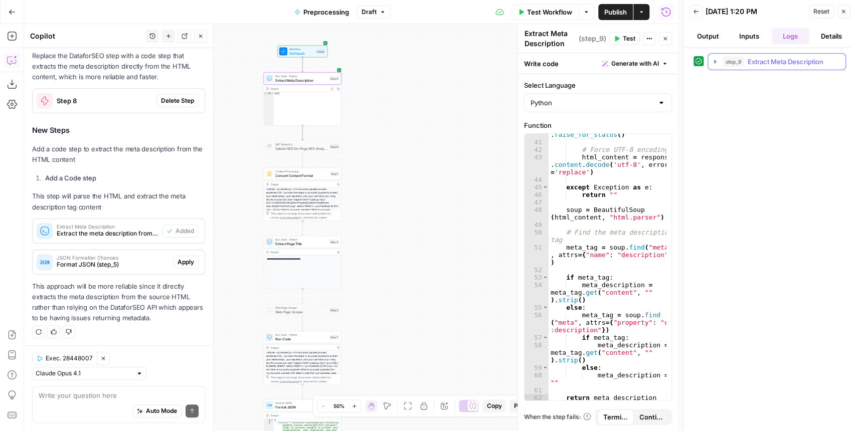
click at [684, 61] on icon "button" at bounding box center [715, 62] width 8 height 8
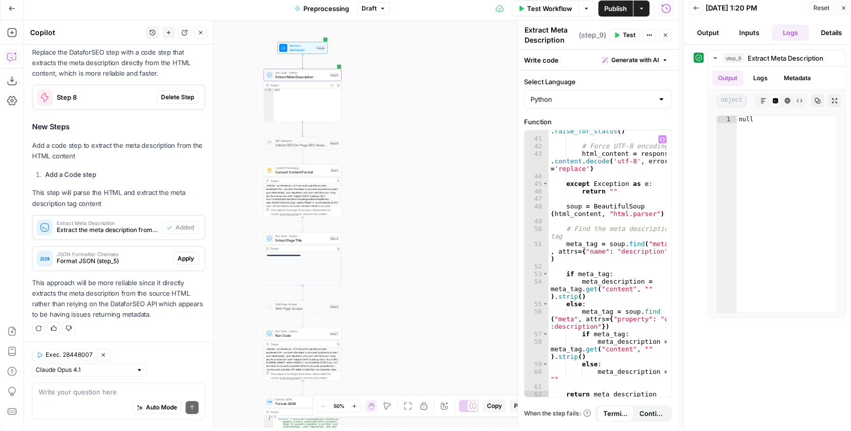
scroll to position [5, 0]
click at [608, 190] on div "response . raise_for_status ( ) # Force UTF-8 encoding html_content = response …" at bounding box center [608, 263] width 118 height 290
type textarea "**********"
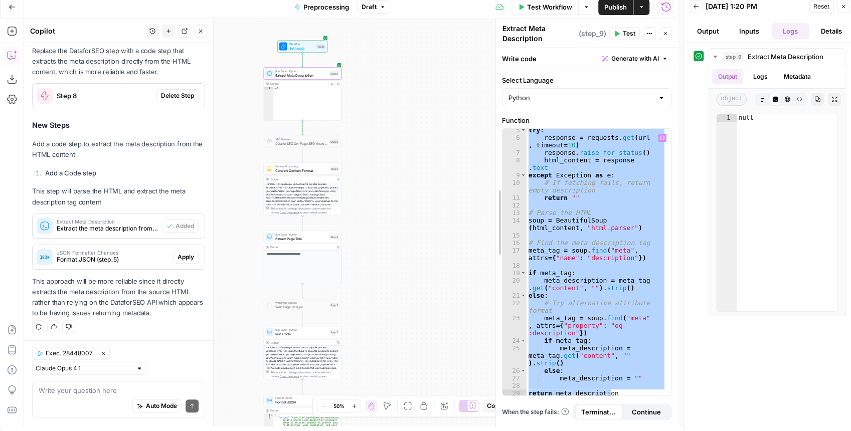
scroll to position [0, 0]
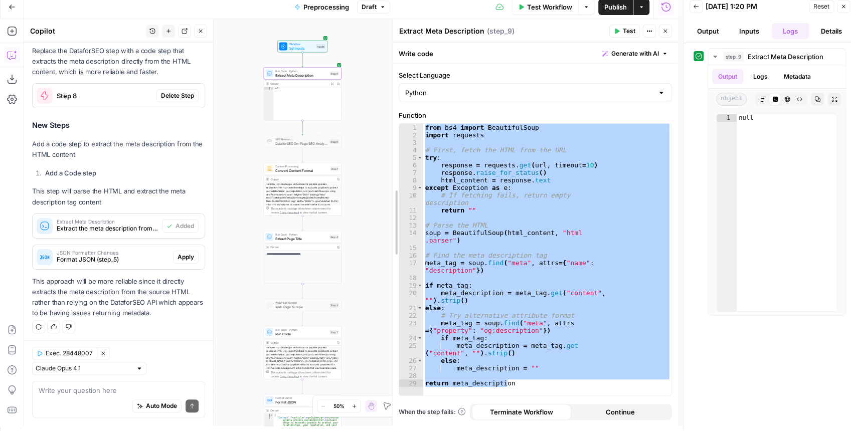
drag, startPoint x: 522, startPoint y: 178, endPoint x: 395, endPoint y: 188, distance: 126.7
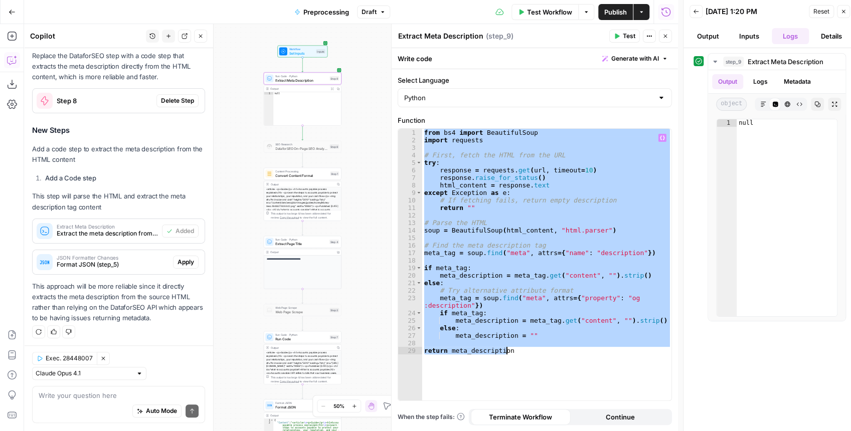
click at [499, 150] on div "from bs4 import BeautifulSoup import requests # First, fetch the HTML from the …" at bounding box center [546, 265] width 249 height 272
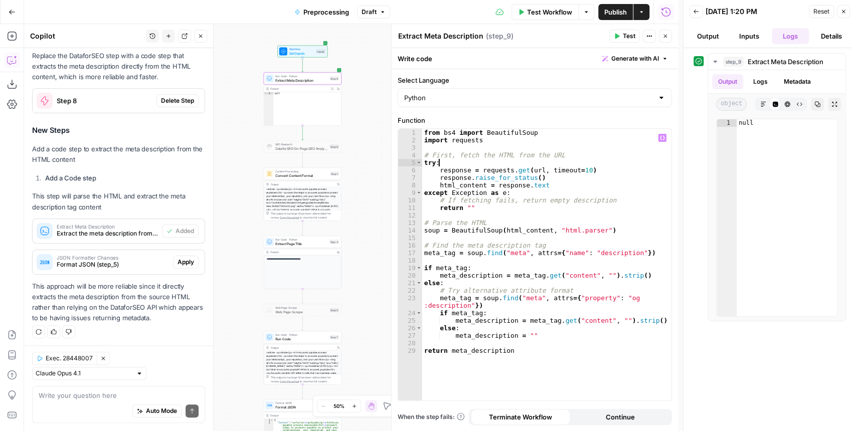
click at [524, 160] on div "from bs4 import BeautifulSoup import requests # First, fetch the HTML from the …" at bounding box center [547, 272] width 250 height 287
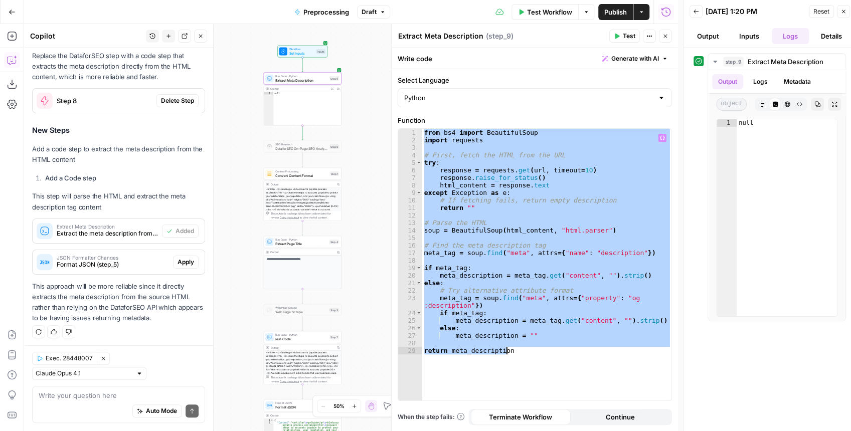
paste textarea
type textarea "*********"
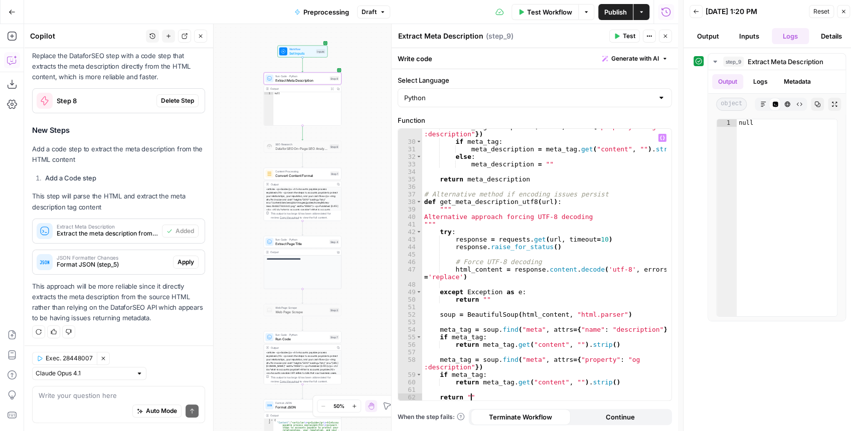
scroll to position [217, 0]
click at [619, 37] on icon "button" at bounding box center [617, 36] width 6 height 6
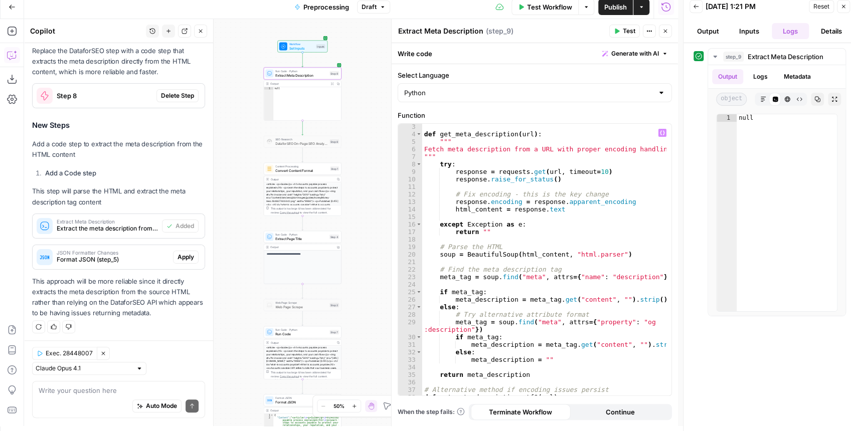
scroll to position [0, 0]
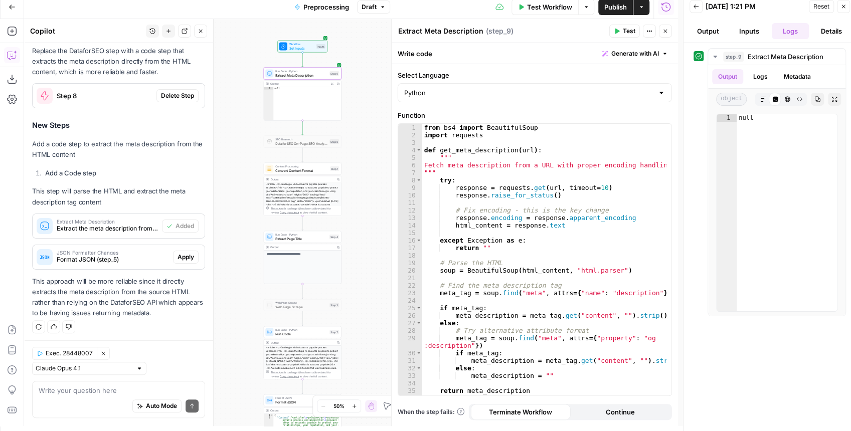
click at [86, 339] on div "Auto Mode Send" at bounding box center [119, 407] width 160 height 22
type textarea "step 9 is giving me null"
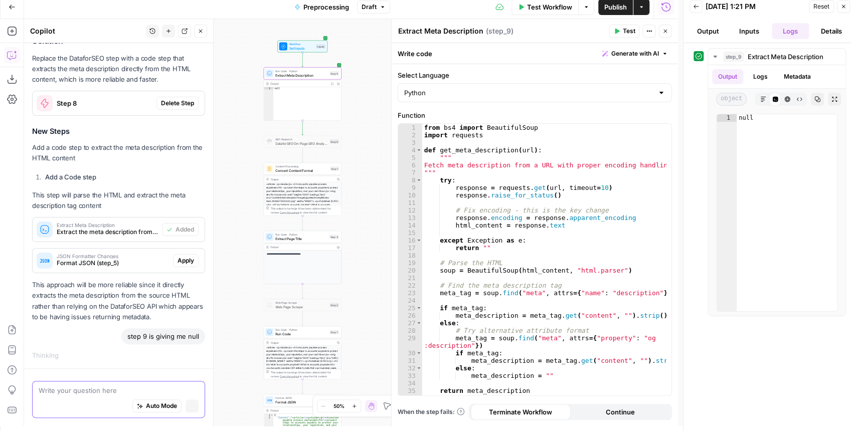
scroll to position [218, 0]
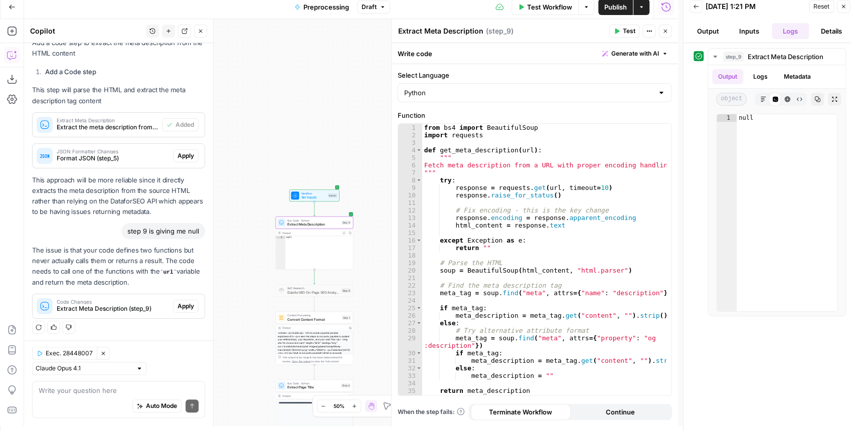
click at [178, 300] on button "Apply" at bounding box center [186, 306] width 26 height 13
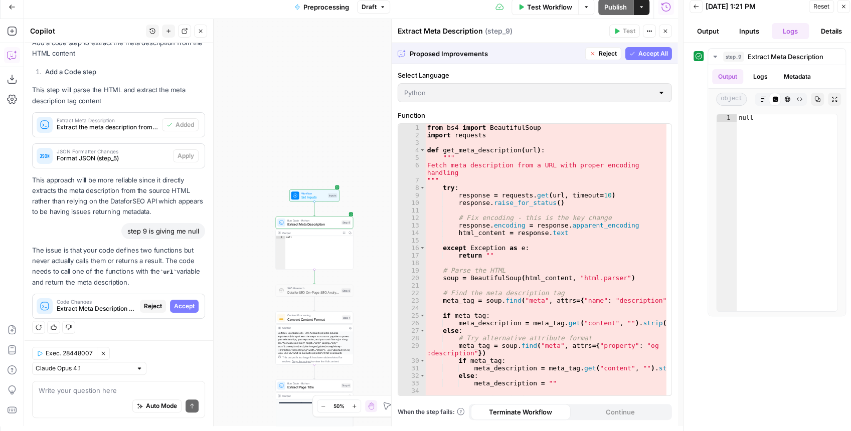
click at [643, 57] on span "Accept All" at bounding box center [653, 53] width 30 height 9
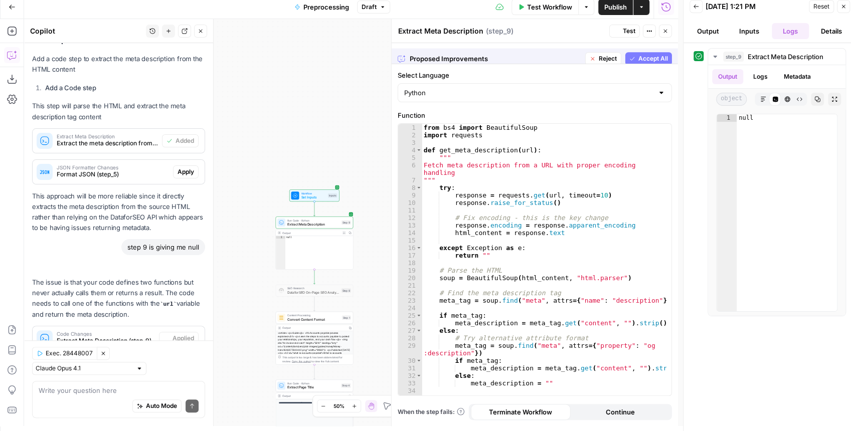
scroll to position [360, 0]
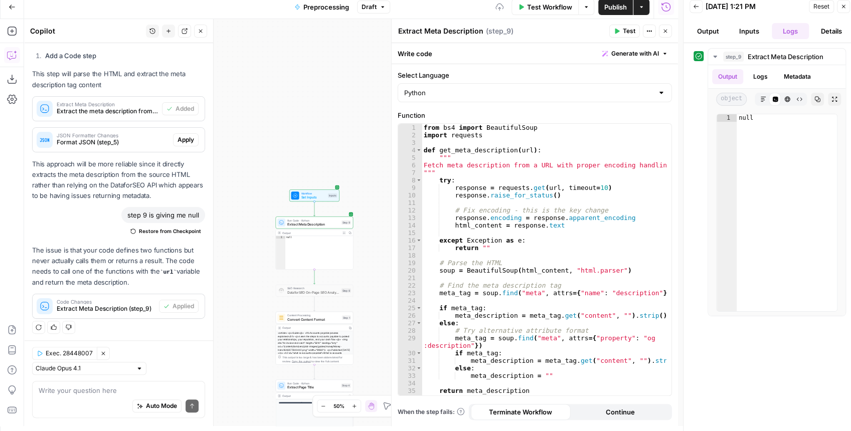
click at [626, 33] on span "Test" at bounding box center [629, 31] width 13 height 9
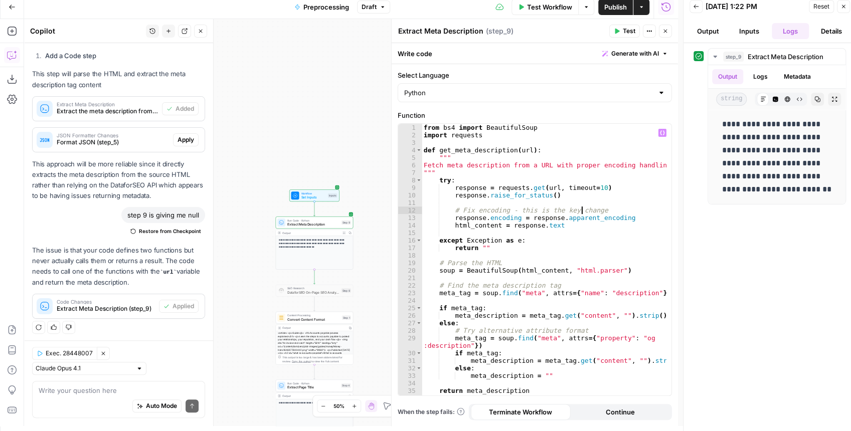
click at [581, 206] on div "from bs4 import BeautifulSoup import requests def get_meta_description ( url ) …" at bounding box center [544, 267] width 245 height 287
type textarea "**********"
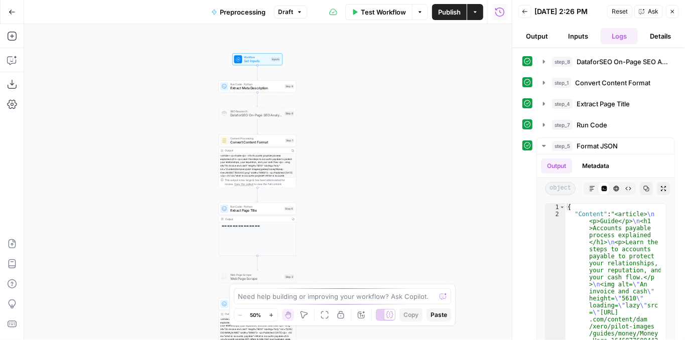
drag, startPoint x: 356, startPoint y: 100, endPoint x: 333, endPoint y: 130, distance: 37.5
click at [353, 161] on div "**********" at bounding box center [267, 182] width 487 height 316
click at [283, 82] on button "Test" at bounding box center [287, 80] width 16 height 7
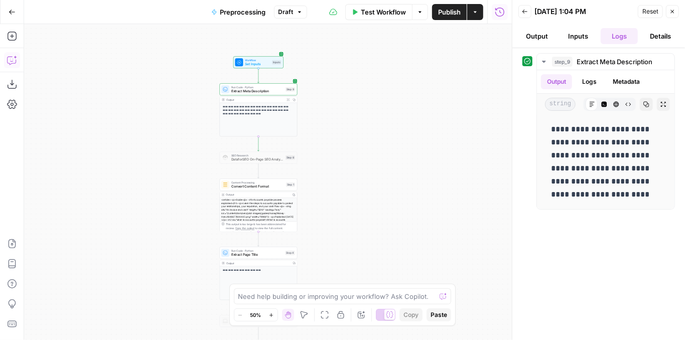
click at [6, 65] on button "Copilot" at bounding box center [12, 60] width 16 height 16
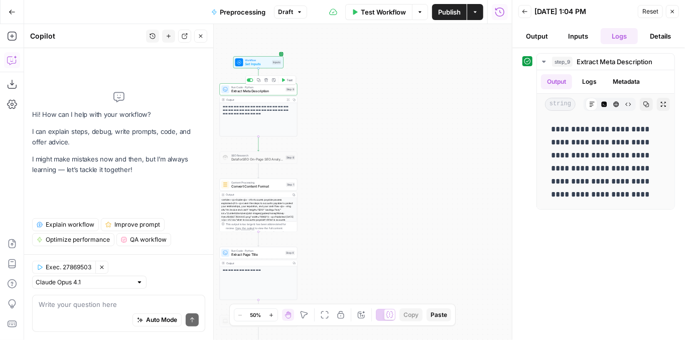
click at [242, 92] on span "Extract Meta Description" at bounding box center [257, 91] width 52 height 5
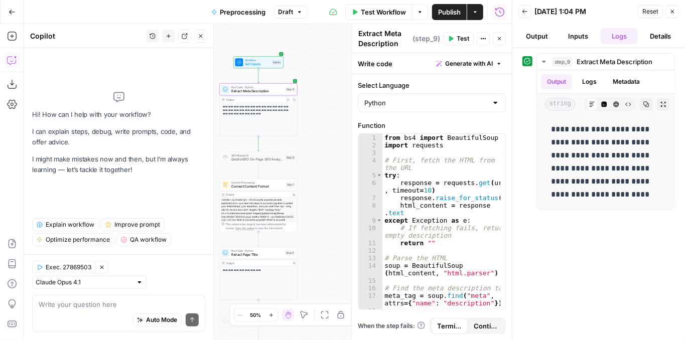
click at [433, 160] on div "from bs4 import BeautifulSoup import requests # First, fetch the HTML from the …" at bounding box center [441, 228] width 118 height 188
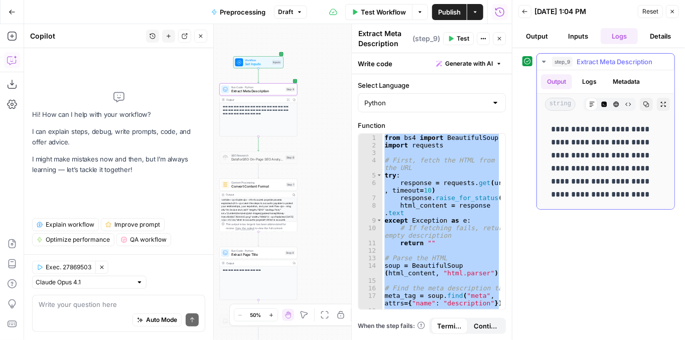
drag, startPoint x: 550, startPoint y: 126, endPoint x: 662, endPoint y: 198, distance: 133.0
click at [662, 198] on div "**********" at bounding box center [605, 162] width 121 height 86
copy p "**********"
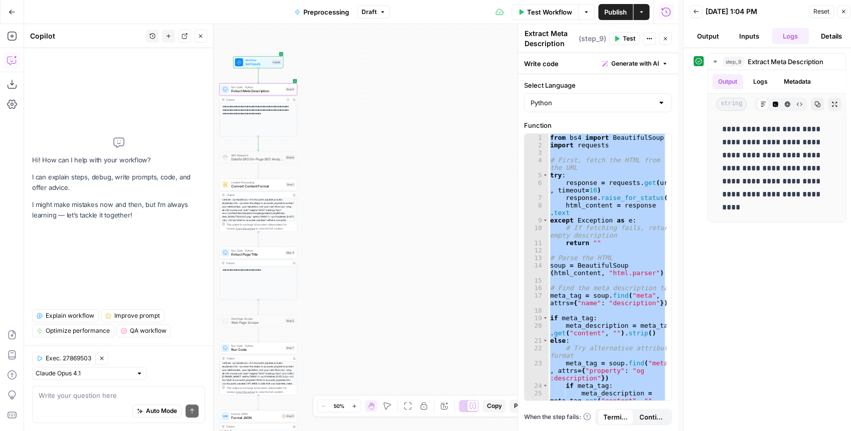
click at [592, 170] on div "from bs4 import BeautifulSoup import requests # First, fetch the HTML from the …" at bounding box center [607, 267] width 118 height 267
paste textarea
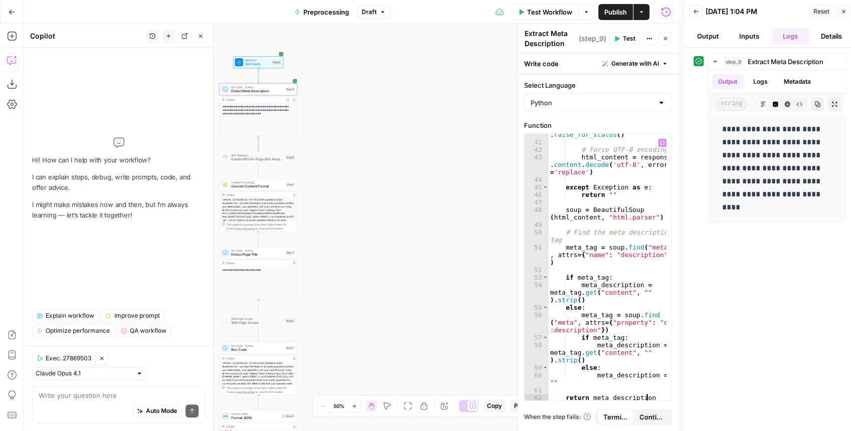
scroll to position [477, 0]
click at [633, 38] on span "Test" at bounding box center [629, 38] width 13 height 9
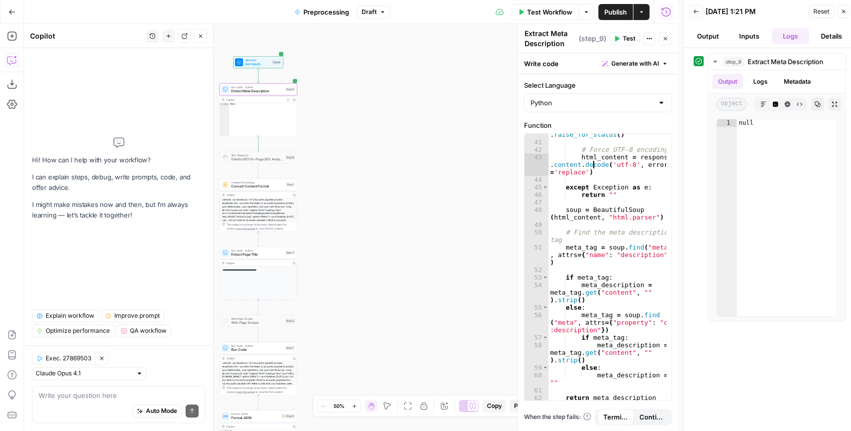
click at [594, 165] on div "response . raise_for_status ( ) # Force UTF-8 encoding html_content = response …" at bounding box center [607, 268] width 119 height 290
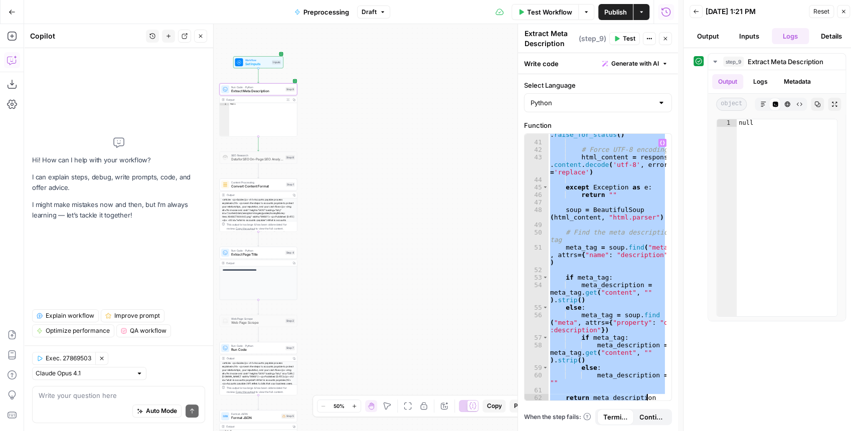
paste textarea
type textarea "**********"
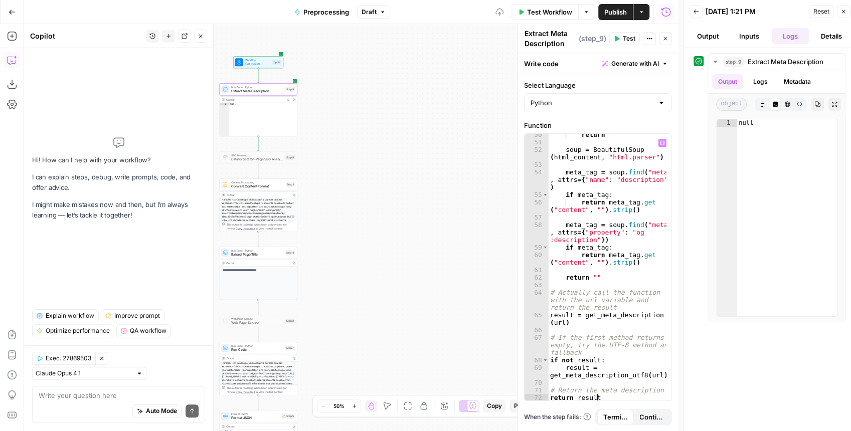
click at [632, 39] on span "Test" at bounding box center [629, 38] width 13 height 9
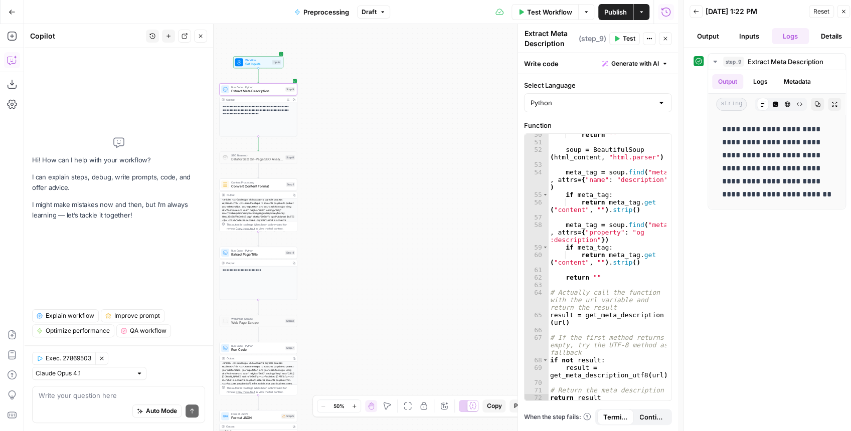
click at [617, 15] on span "Publish" at bounding box center [615, 12] width 23 height 10
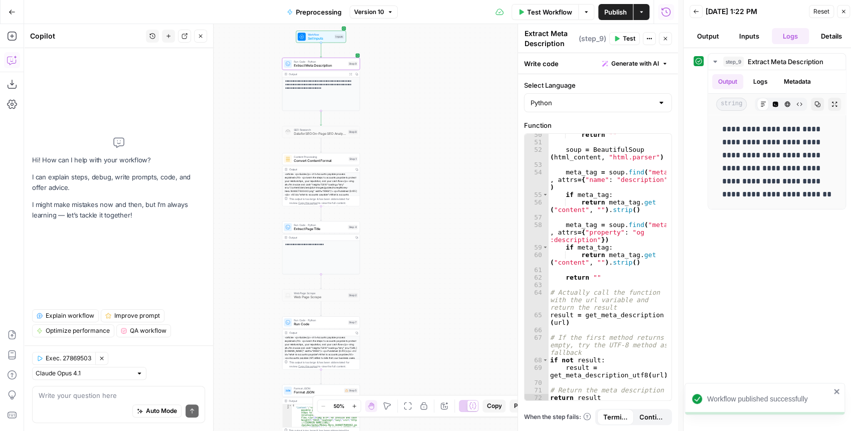
drag, startPoint x: 348, startPoint y: 166, endPoint x: 430, endPoint y: 137, distance: 87.2
click at [430, 137] on div "**********" at bounding box center [351, 227] width 654 height 407
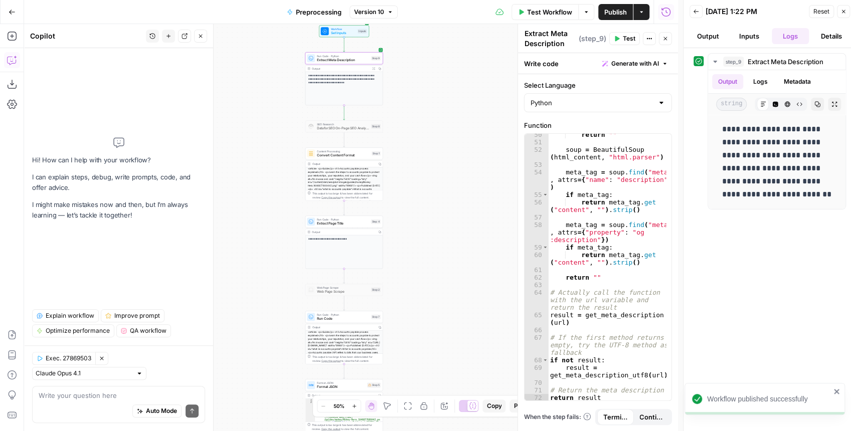
click at [338, 156] on span "Convert Content Format" at bounding box center [343, 155] width 53 height 5
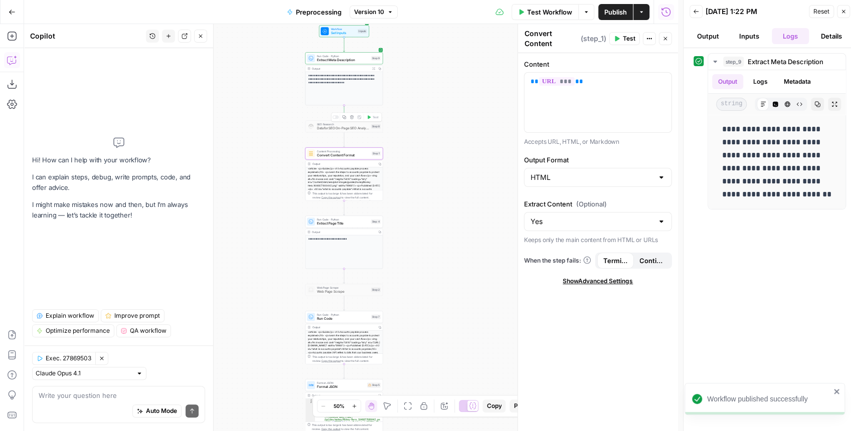
click at [353, 118] on icon "button" at bounding box center [352, 117] width 4 height 4
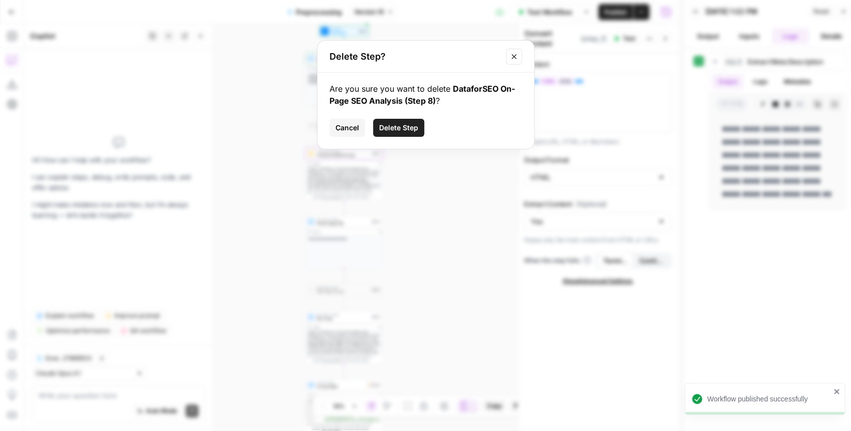
click at [392, 130] on span "Delete Step" at bounding box center [398, 128] width 39 height 10
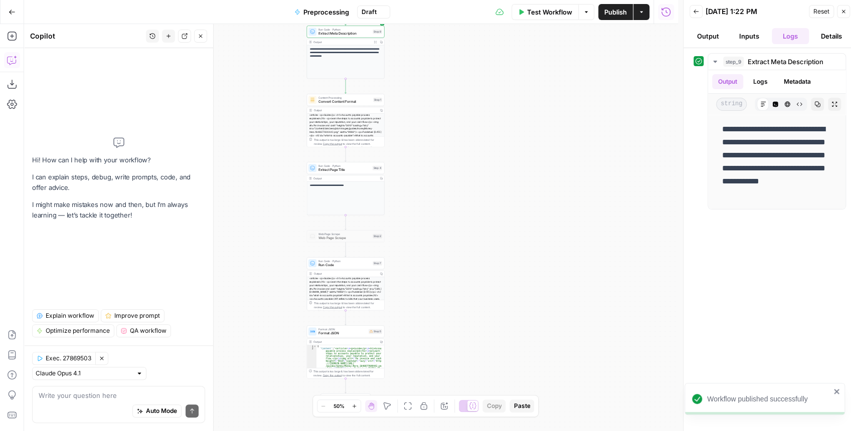
drag, startPoint x: 402, startPoint y: 183, endPoint x: 409, endPoint y: 108, distance: 75.5
click at [409, 108] on div "**********" at bounding box center [351, 227] width 654 height 407
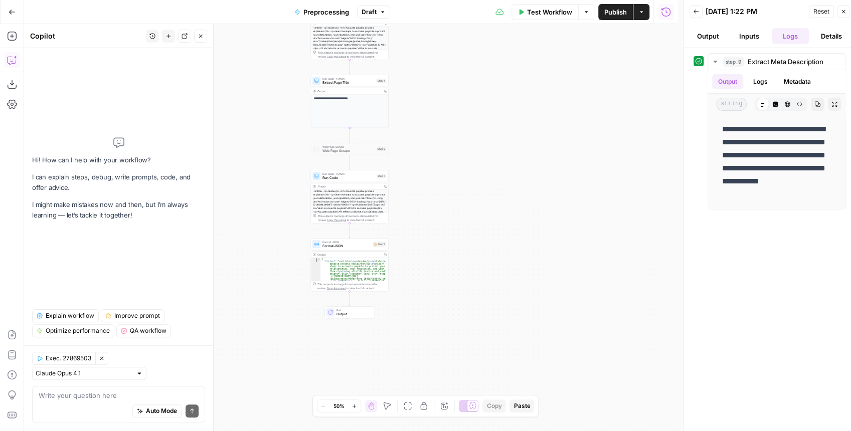
drag, startPoint x: 427, startPoint y: 165, endPoint x: 426, endPoint y: 126, distance: 39.1
click at [426, 126] on div "**********" at bounding box center [351, 227] width 654 height 407
click at [352, 249] on div "Format JSON Format JSON Step 5 Copy step Delete step Add Note Test" at bounding box center [350, 244] width 78 height 12
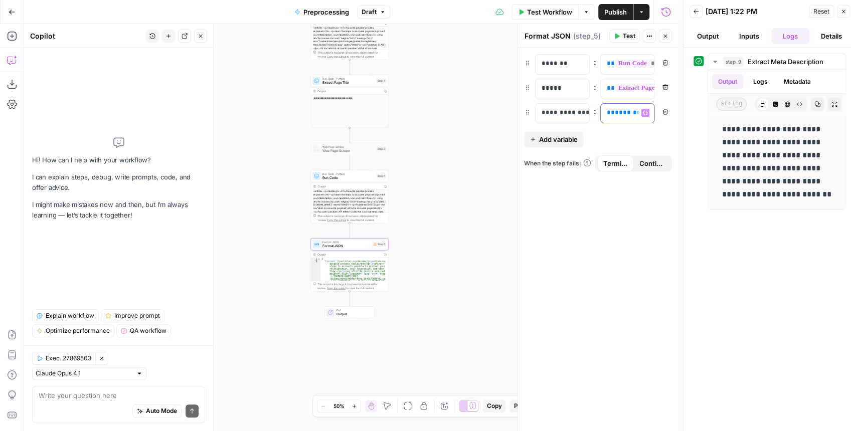
scroll to position [0, 139]
drag, startPoint x: 608, startPoint y: 110, endPoint x: 639, endPoint y: 115, distance: 31.5
click at [639, 115] on div "**********" at bounding box center [628, 114] width 54 height 20
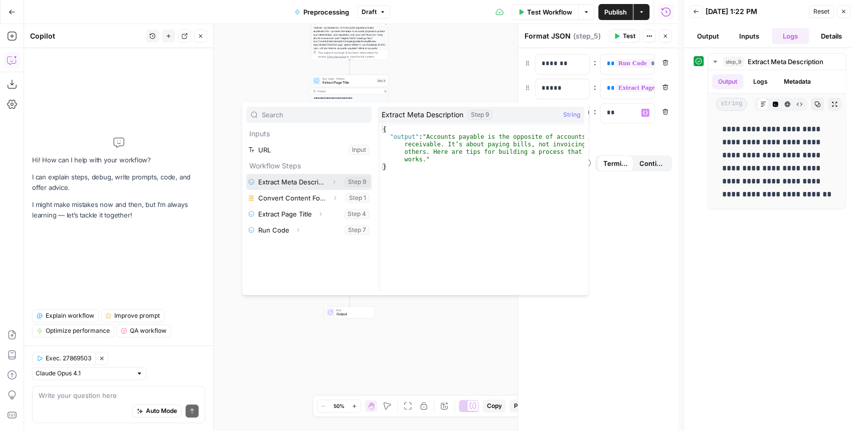
click at [311, 182] on button "Select variable Extract Meta Description" at bounding box center [308, 182] width 125 height 16
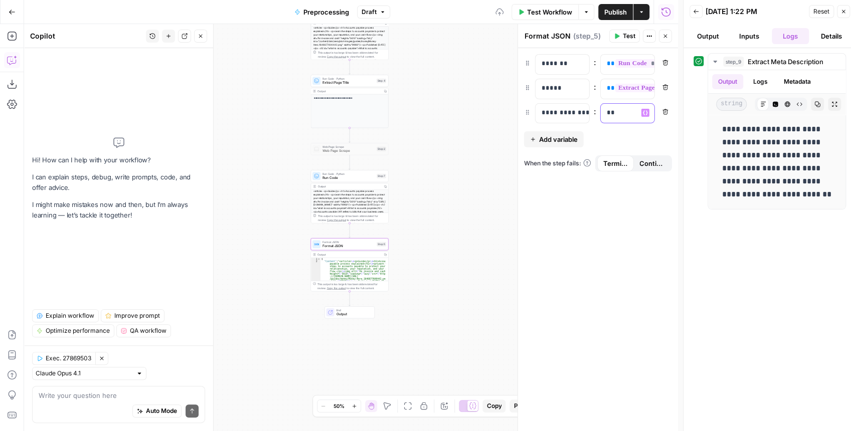
drag, startPoint x: 613, startPoint y: 114, endPoint x: 602, endPoint y: 112, distance: 10.6
click at [602, 112] on div "**" at bounding box center [620, 114] width 38 height 20
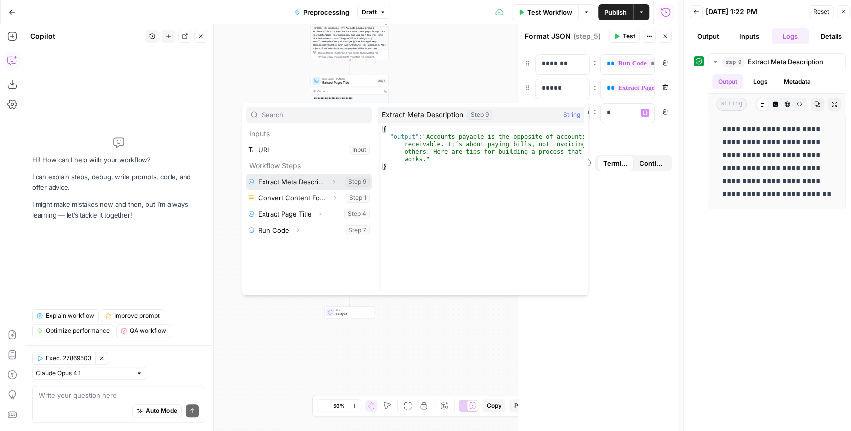
click at [301, 178] on button "Select variable Extract Meta Description" at bounding box center [308, 182] width 125 height 16
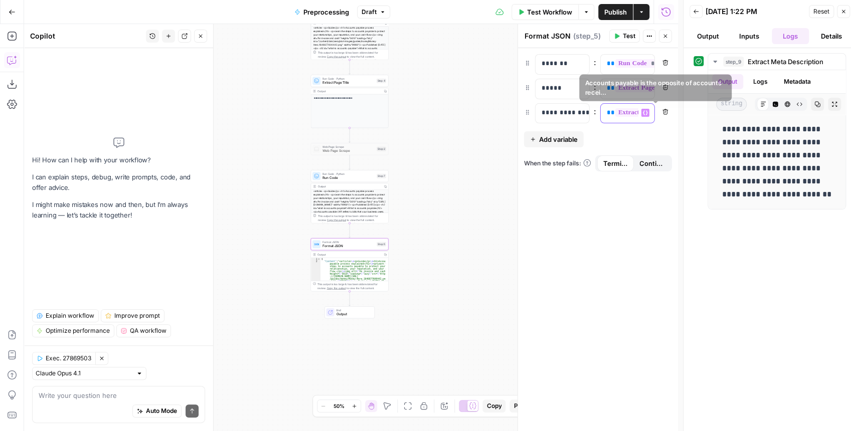
scroll to position [0, 102]
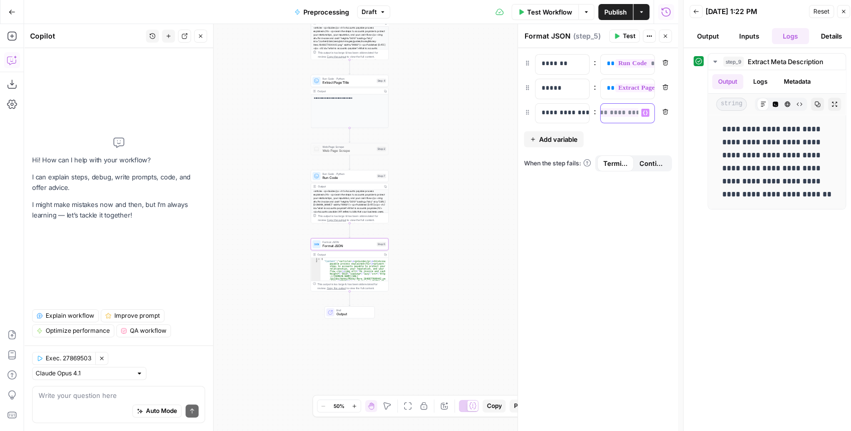
drag, startPoint x: 606, startPoint y: 113, endPoint x: 649, endPoint y: 118, distance: 43.9
click at [649, 118] on div "**********" at bounding box center [628, 114] width 54 height 20
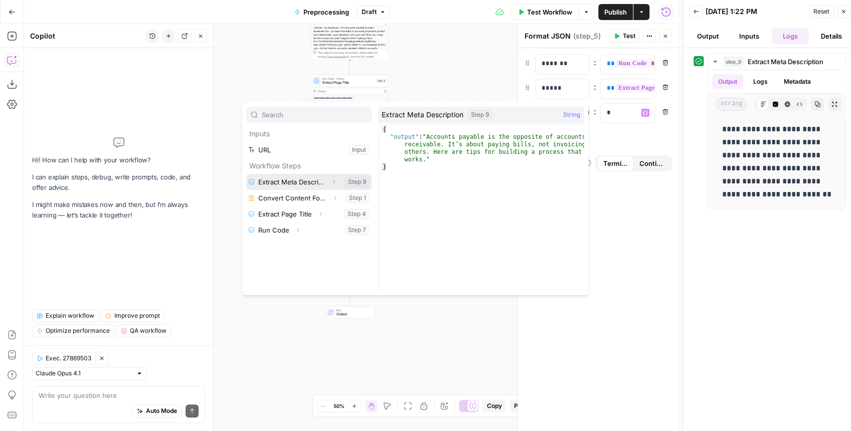
click at [334, 181] on icon "button" at bounding box center [334, 182] width 2 height 4
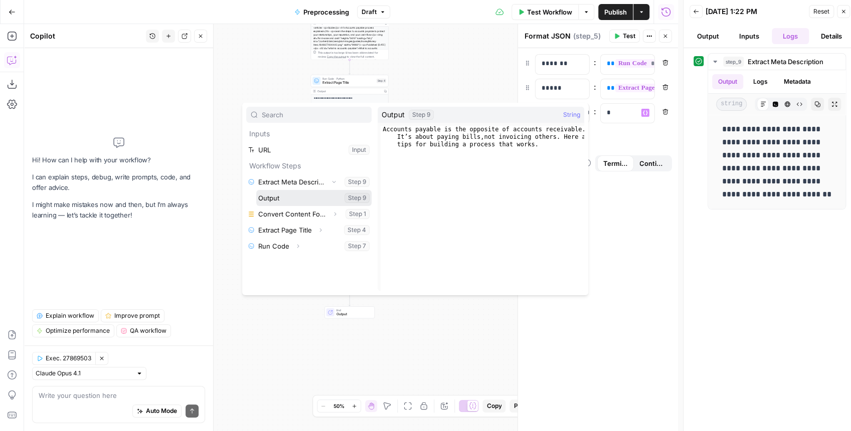
click at [289, 194] on button "Select variable Output" at bounding box center [313, 198] width 115 height 16
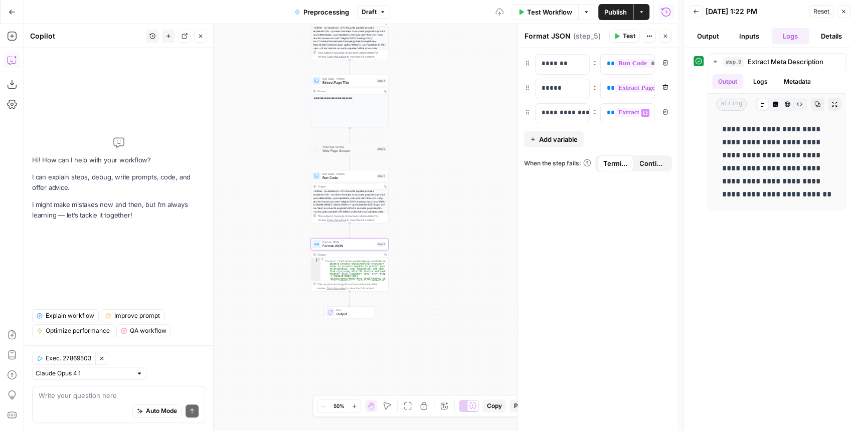
click at [611, 13] on span "Publish" at bounding box center [615, 12] width 23 height 10
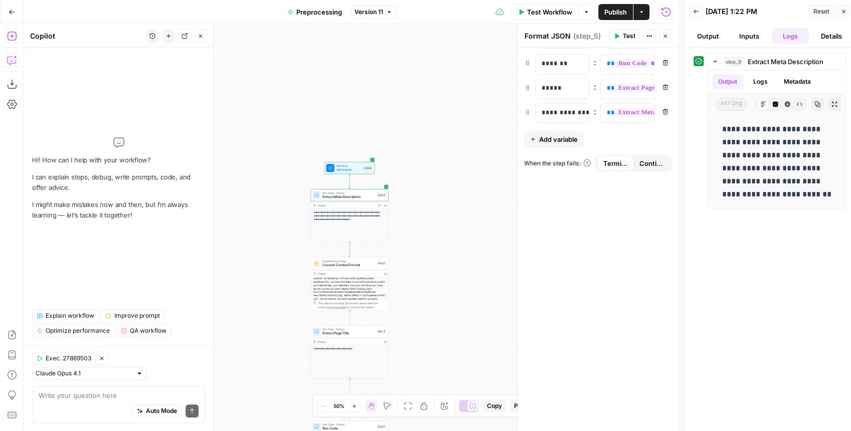
click at [16, 37] on icon "button" at bounding box center [12, 36] width 10 height 10
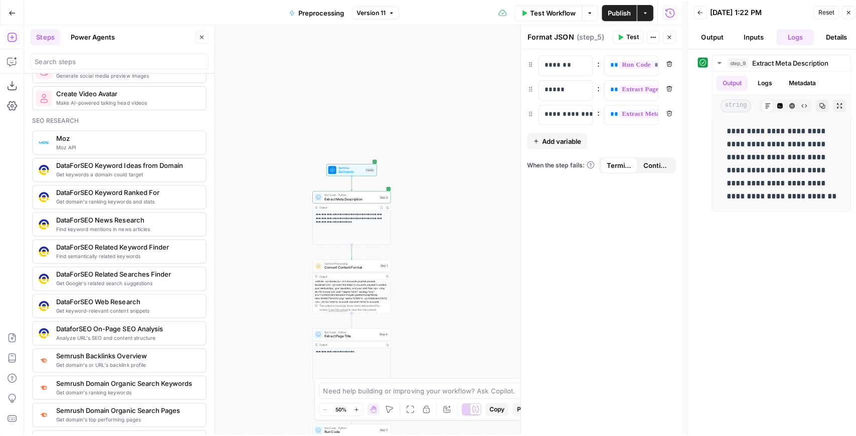
scroll to position [835, 0]
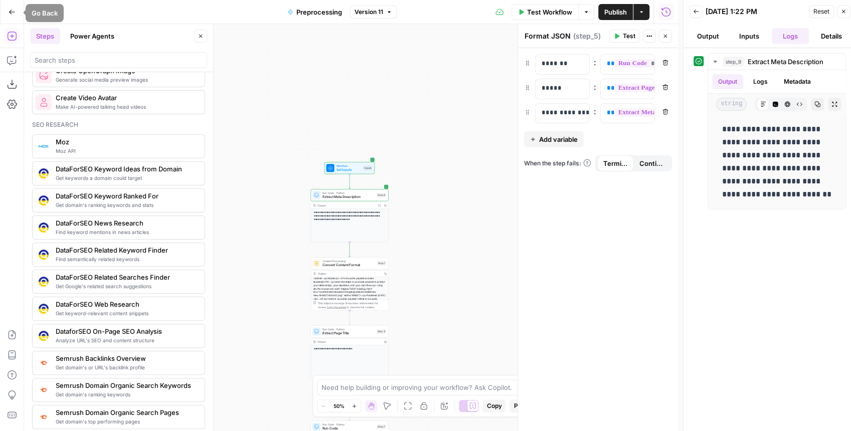
click at [9, 14] on icon "button" at bounding box center [12, 12] width 7 height 7
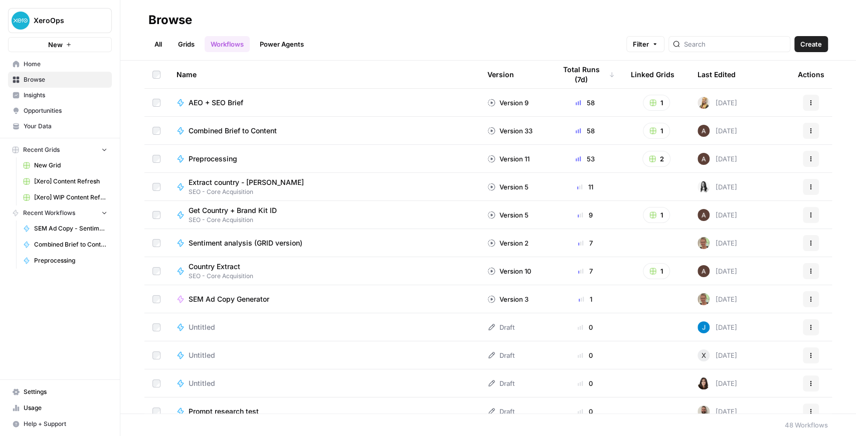
click at [75, 193] on span "[Xero] WIP Content Refresh" at bounding box center [70, 197] width 73 height 9
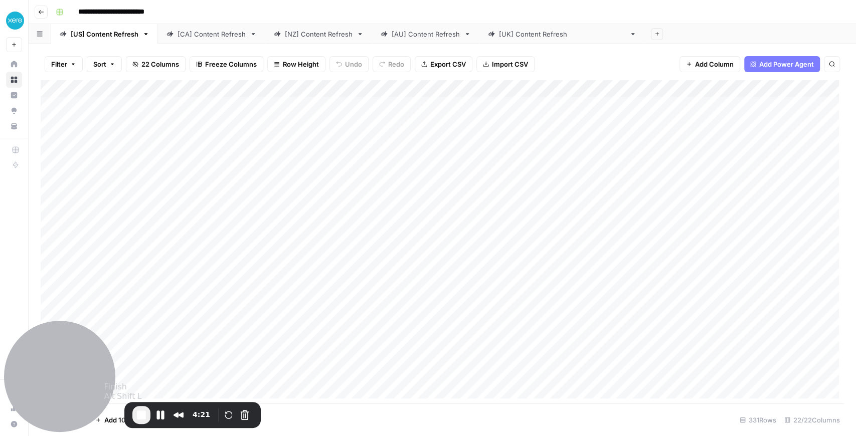
click at [144, 339] on span "End Recording" at bounding box center [141, 415] width 12 height 12
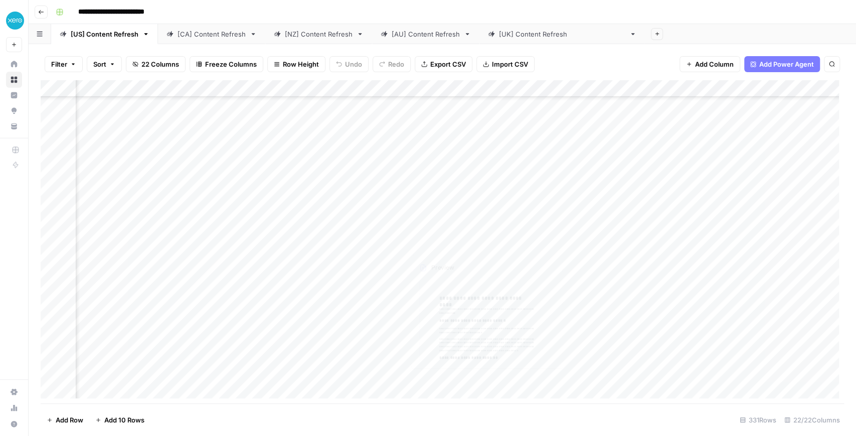
scroll to position [167, 378]
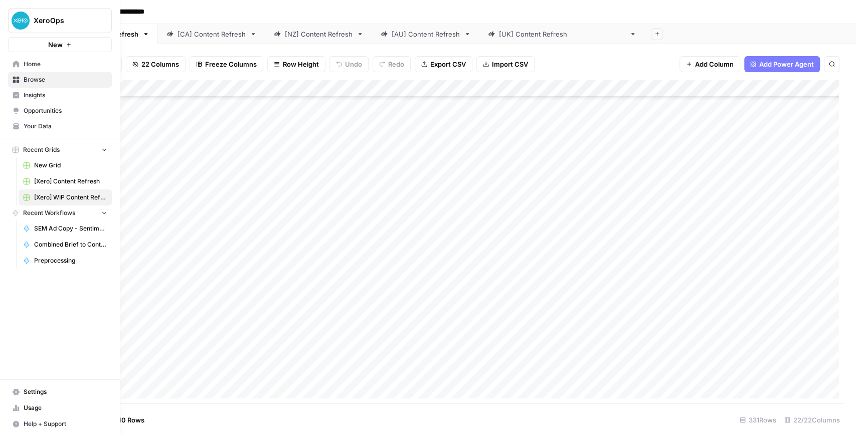
click at [45, 70] on link "Home" at bounding box center [60, 64] width 104 height 16
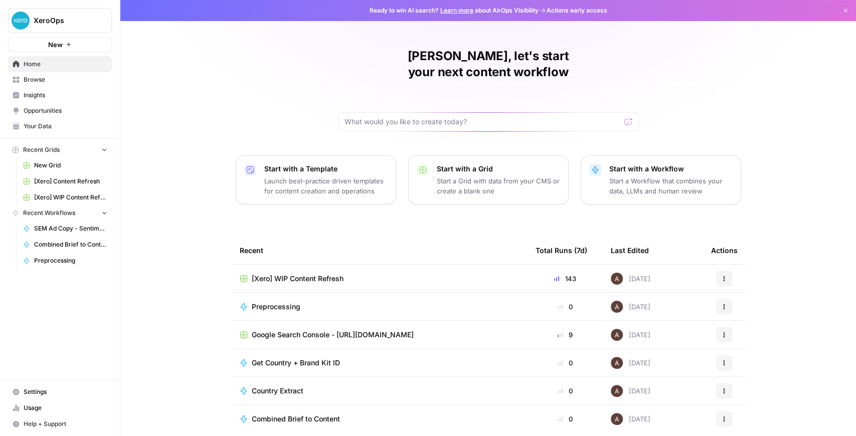
click at [50, 123] on span "Your Data" at bounding box center [66, 126] width 84 height 9
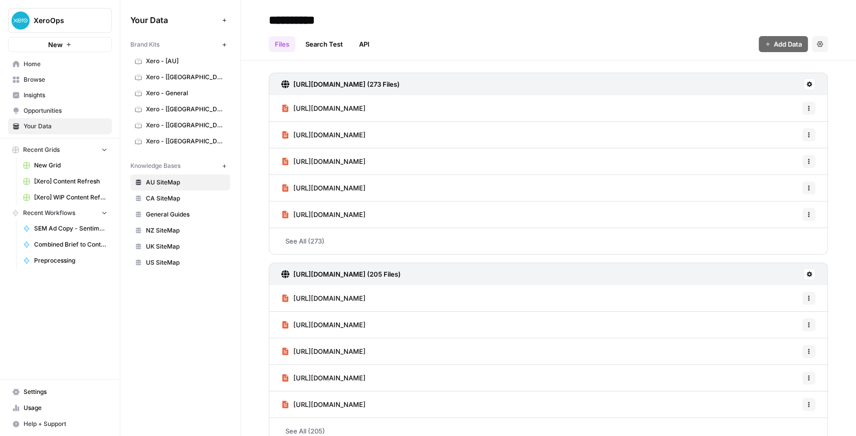
click at [52, 115] on span "Opportunities" at bounding box center [66, 110] width 84 height 9
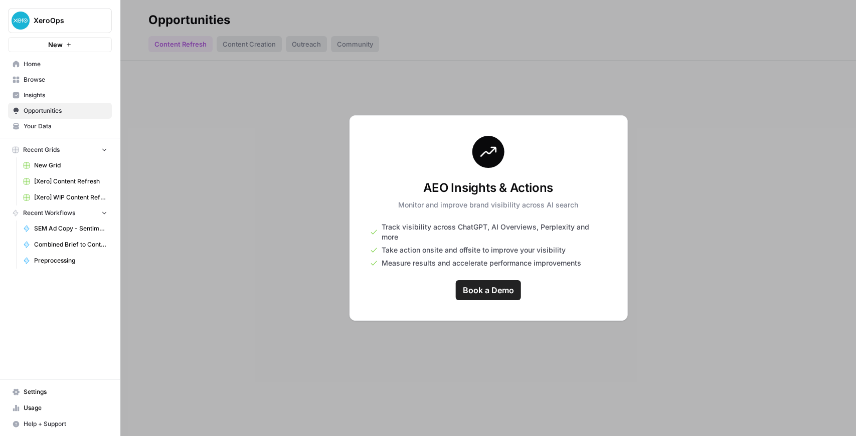
click at [53, 96] on span "Insights" at bounding box center [66, 95] width 84 height 9
click at [52, 81] on span "Browse" at bounding box center [66, 79] width 84 height 9
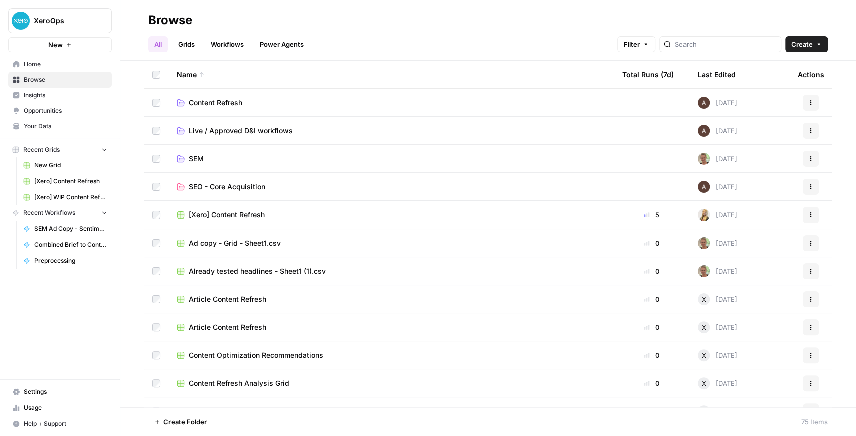
click at [68, 386] on link "Settings" at bounding box center [60, 392] width 104 height 16
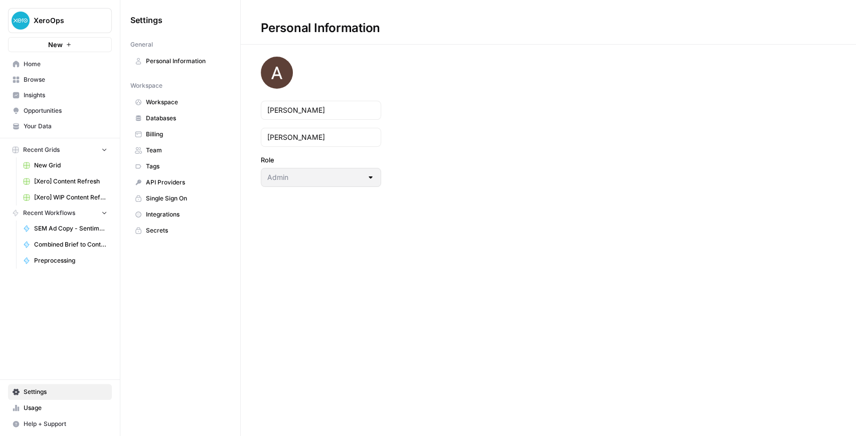
click at [165, 210] on span "Integrations" at bounding box center [186, 214] width 80 height 9
